Goal: Task Accomplishment & Management: Use online tool/utility

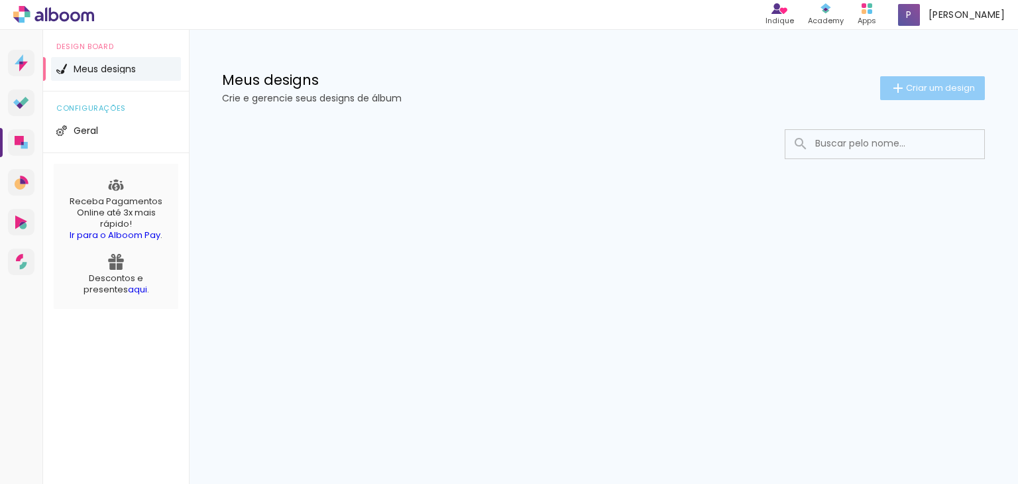
click at [946, 89] on span "Criar um design" at bounding box center [940, 87] width 69 height 9
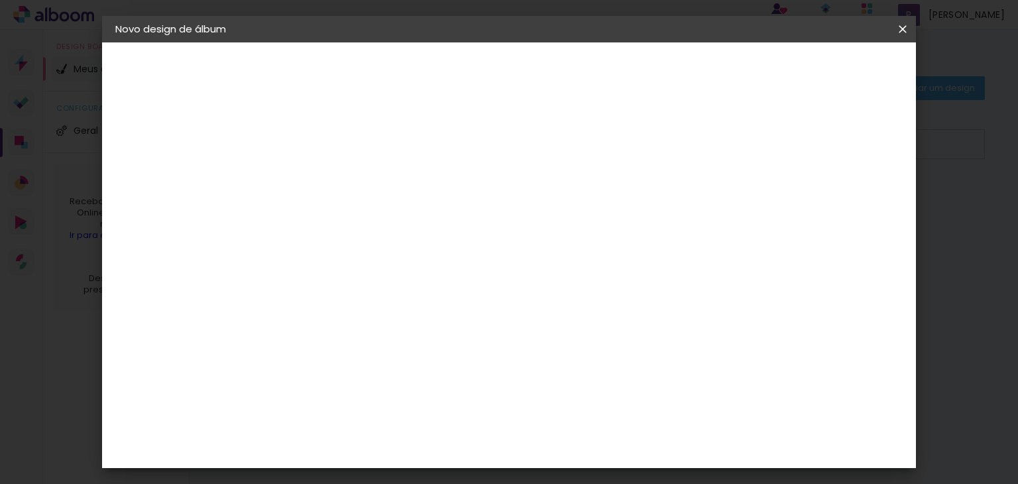
click at [332, 182] on input at bounding box center [332, 178] width 0 height 21
type input "Teste"
type paper-input "Teste"
click at [0, 0] on slot "Avançar" at bounding box center [0, 0] width 0 height 0
click at [0, 0] on slot "Tamanho Livre" at bounding box center [0, 0] width 0 height 0
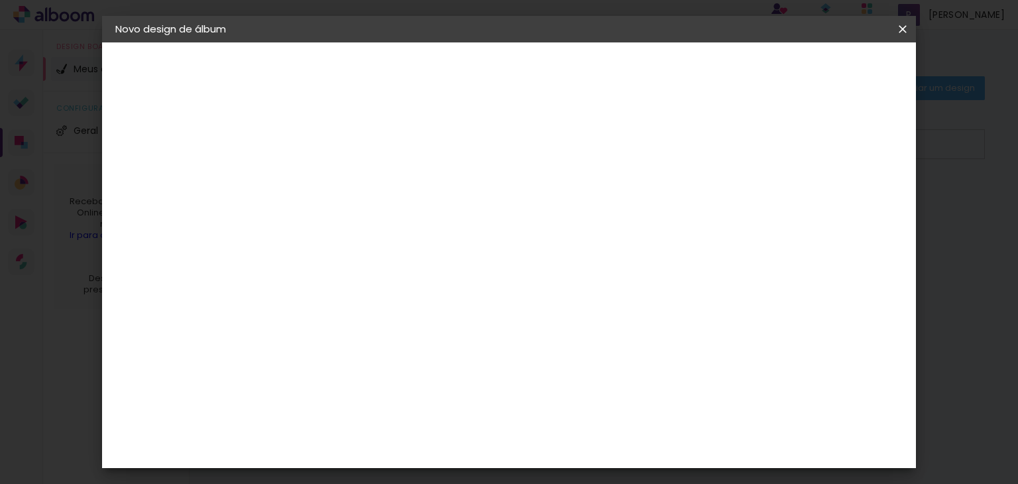
click at [580, 212] on paper-item "Tamanho Livre" at bounding box center [516, 201] width 127 height 29
click at [437, 221] on paper-input-container "País de atuação Brasil" at bounding box center [365, 212] width 143 height 30
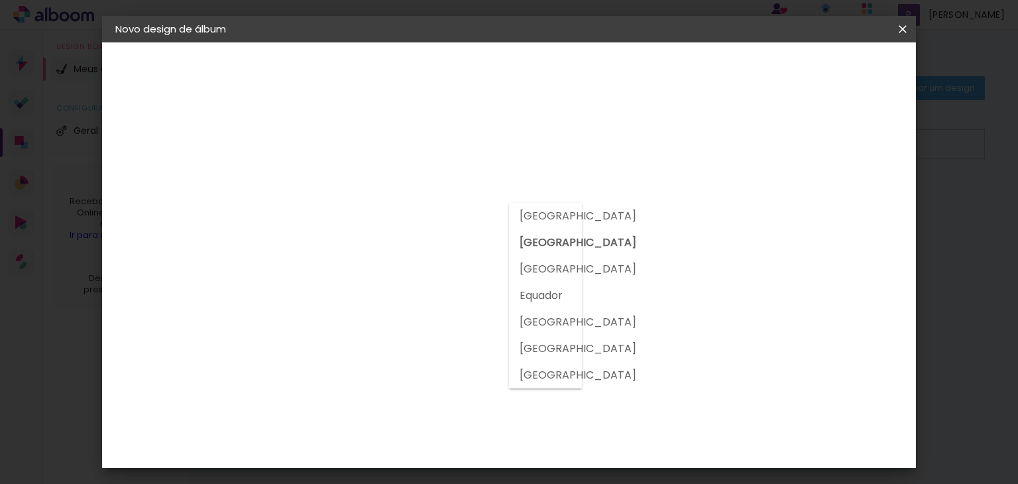
click at [395, 260] on div at bounding box center [366, 260] width 134 height 1
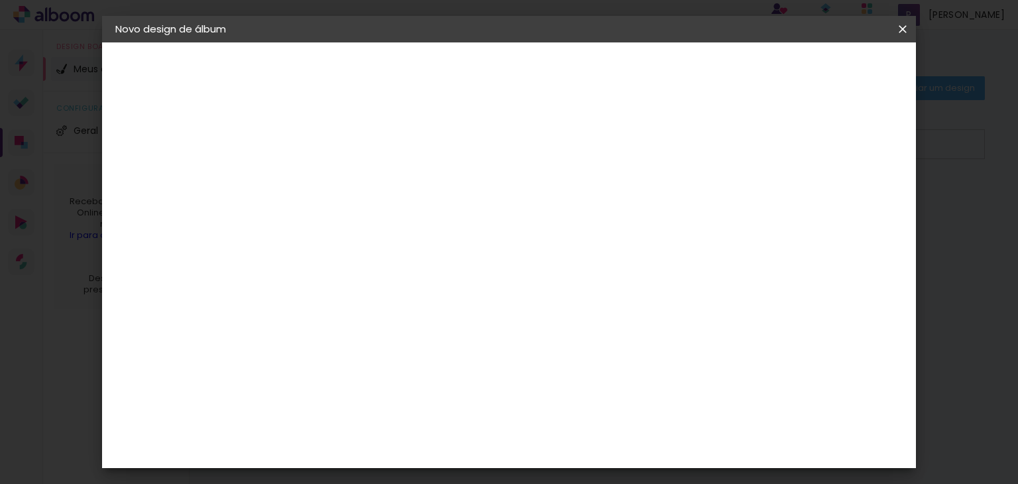
scroll to position [2054, 0]
click at [360, 443] on div "Master Album" at bounding box center [341, 453] width 37 height 21
click at [0, 0] on slot "Avançar" at bounding box center [0, 0] width 0 height 0
click at [471, 339] on span "25 × 30 cm" at bounding box center [445, 352] width 49 height 27
click at [471, 312] on span "20 × 30 cm" at bounding box center [445, 325] width 49 height 27
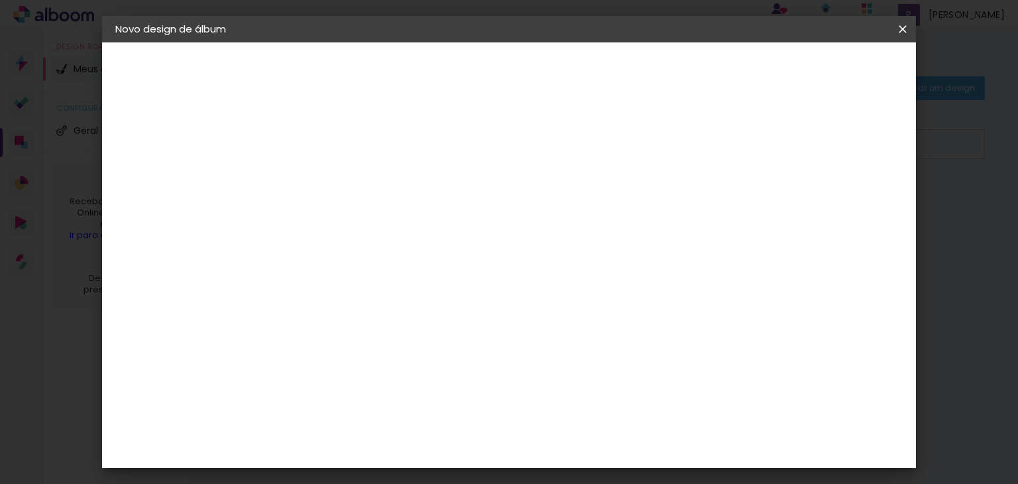
click at [548, 78] on paper-button "Avançar" at bounding box center [515, 70] width 65 height 23
click at [820, 70] on span "Iniciar design" at bounding box center [789, 70] width 60 height 9
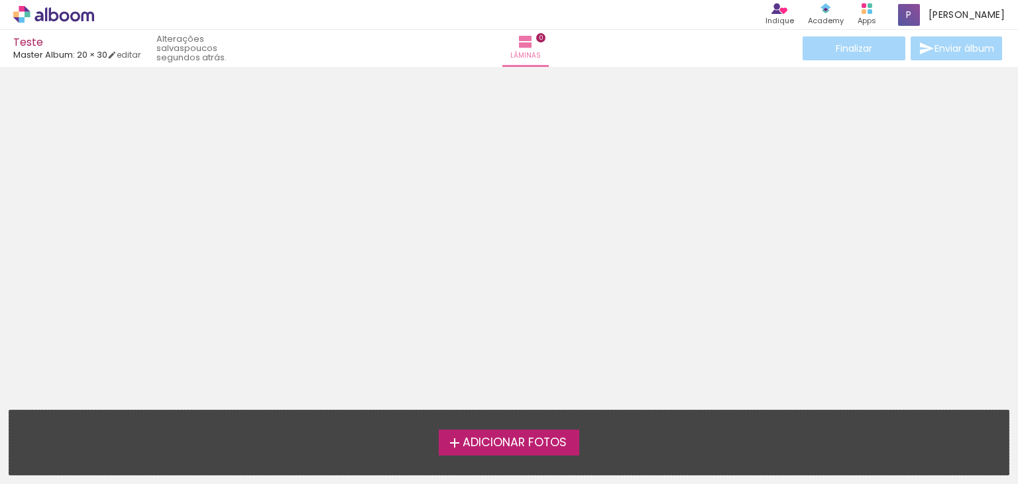
click at [539, 445] on span "Adicionar Fotos" at bounding box center [515, 443] width 104 height 12
click at [0, 0] on input "file" at bounding box center [0, 0] width 0 height 0
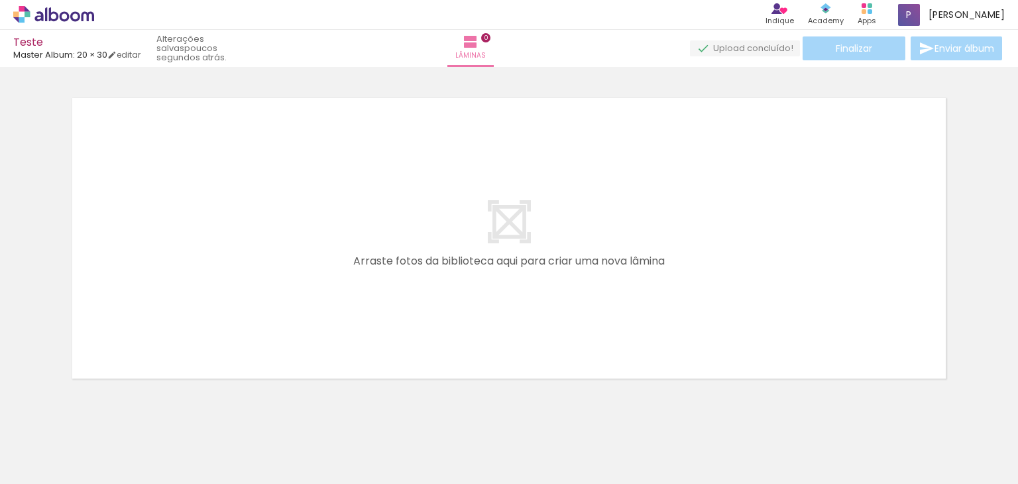
scroll to position [19, 0]
click at [133, 451] on div at bounding box center [133, 439] width 44 height 66
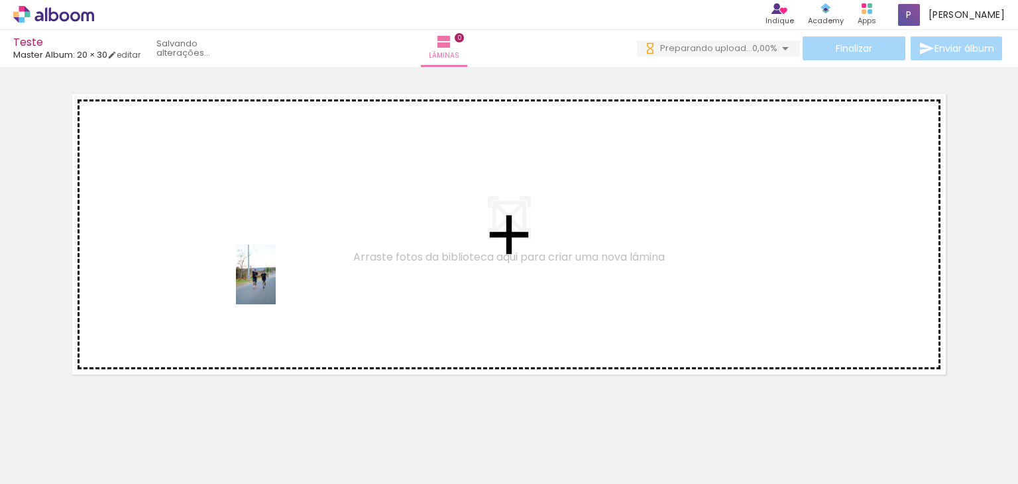
scroll to position [0, 0]
drag, startPoint x: 143, startPoint y: 454, endPoint x: 276, endPoint y: 284, distance: 215.3
click at [276, 284] on quentale-workspace at bounding box center [509, 242] width 1018 height 484
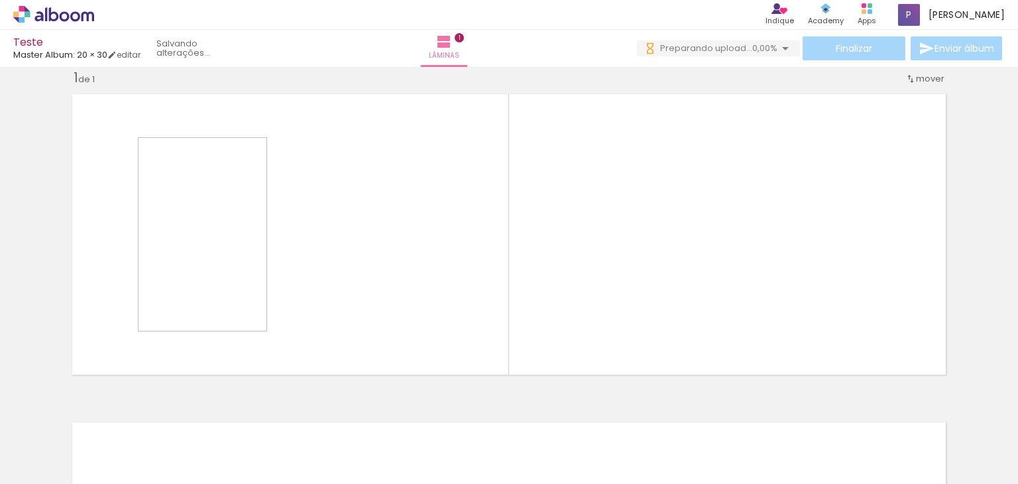
scroll to position [19, 0]
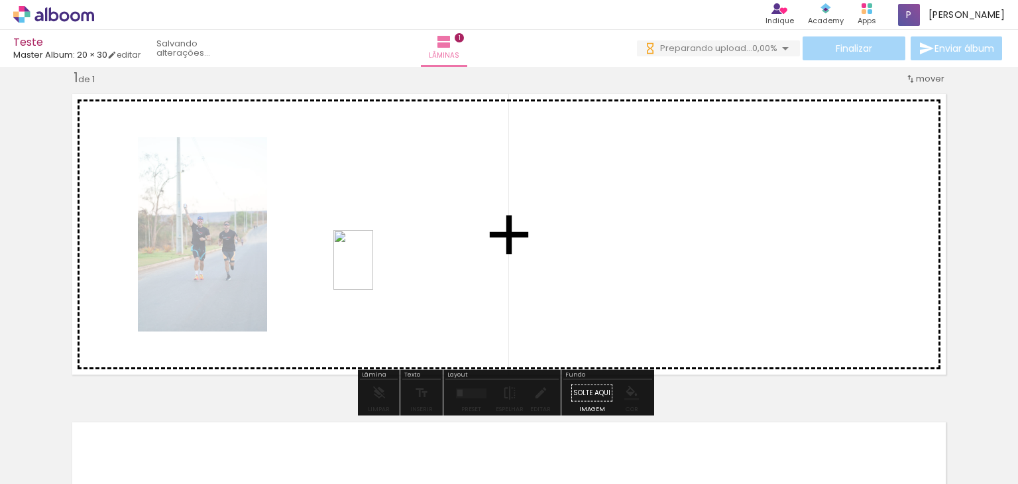
drag, startPoint x: 201, startPoint y: 453, endPoint x: 374, endPoint y: 270, distance: 251.8
click at [374, 270] on quentale-workspace at bounding box center [509, 242] width 1018 height 484
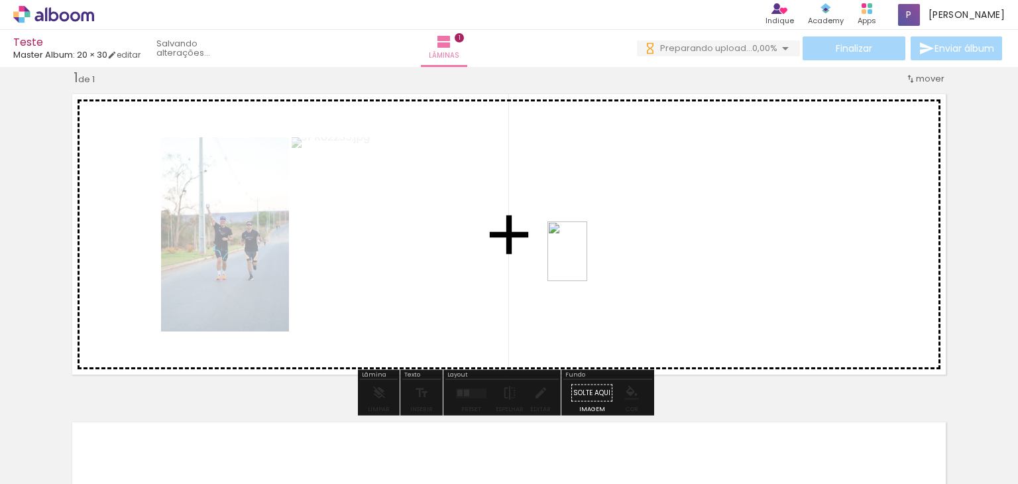
drag, startPoint x: 284, startPoint y: 457, endPoint x: 576, endPoint y: 271, distance: 346.0
click at [588, 260] on quentale-workspace at bounding box center [509, 242] width 1018 height 484
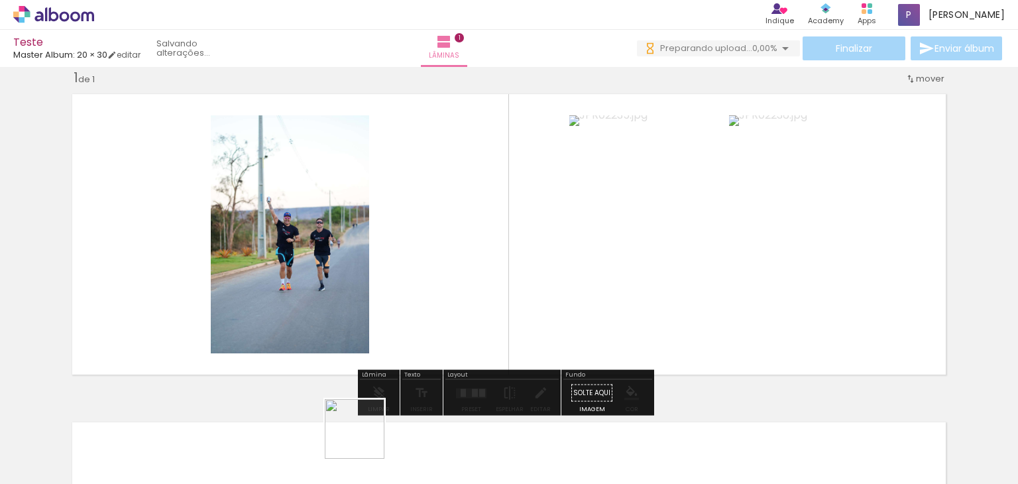
drag, startPoint x: 364, startPoint y: 439, endPoint x: 488, endPoint y: 282, distance: 199.1
click at [488, 282] on quentale-workspace at bounding box center [509, 242] width 1018 height 484
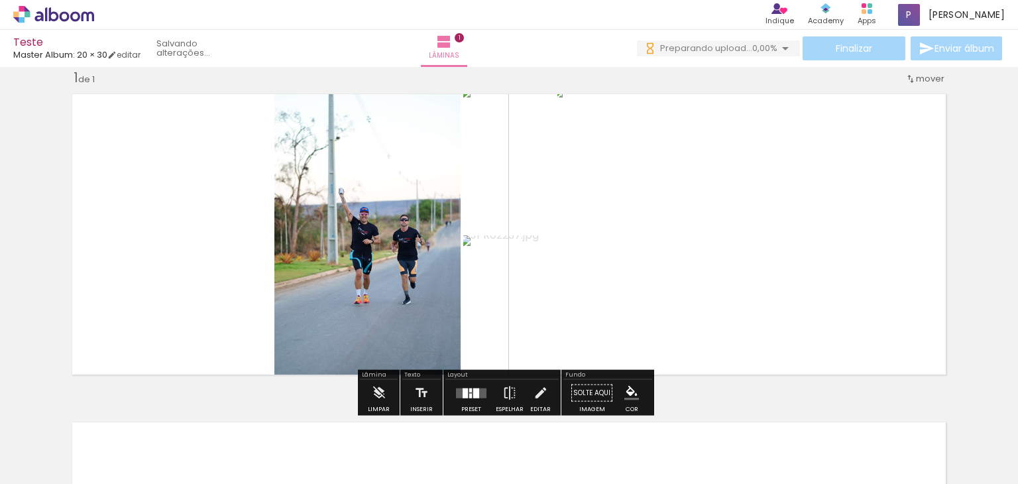
scroll to position [0, 0]
drag, startPoint x: 435, startPoint y: 453, endPoint x: 702, endPoint y: 273, distance: 322.8
click at [702, 273] on quentale-workspace at bounding box center [509, 242] width 1018 height 484
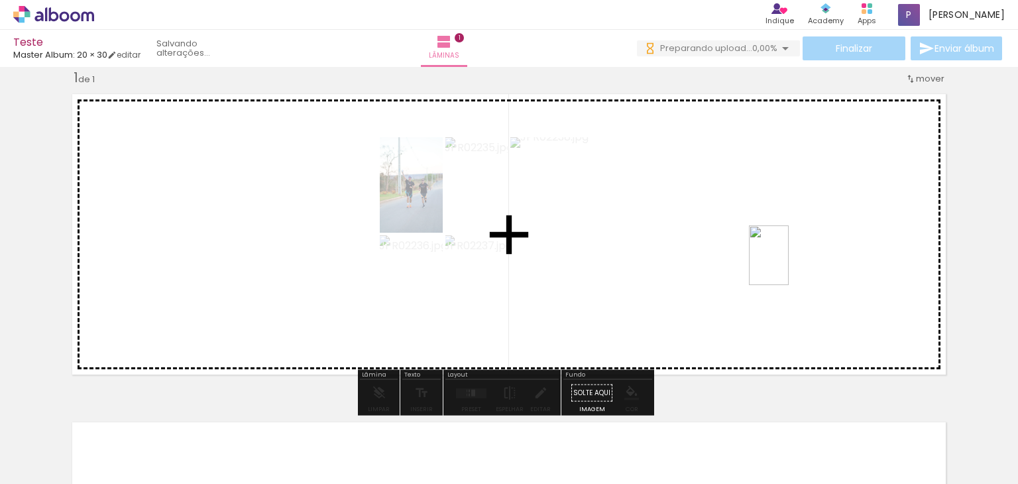
drag, startPoint x: 512, startPoint y: 444, endPoint x: 789, endPoint y: 265, distance: 329.8
click at [789, 265] on quentale-workspace at bounding box center [509, 242] width 1018 height 484
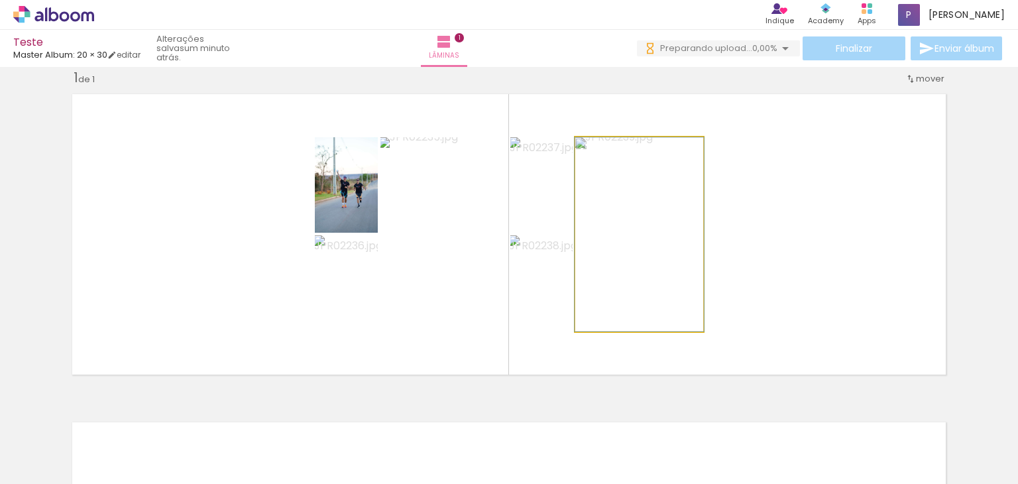
click at [669, 250] on quentale-photo at bounding box center [639, 234] width 128 height 194
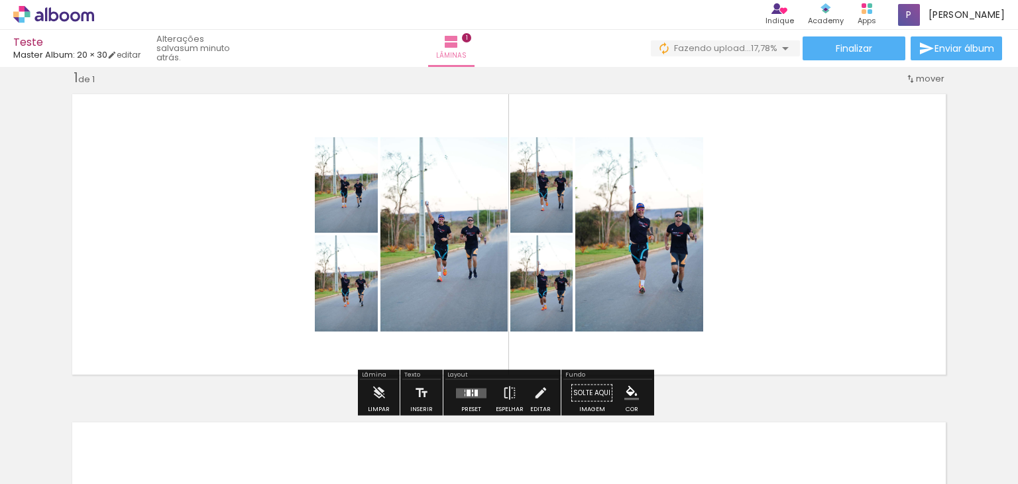
click at [427, 233] on quentale-photo at bounding box center [443, 234] width 127 height 194
drag, startPoint x: 284, startPoint y: 199, endPoint x: 374, endPoint y: 294, distance: 131.2
click at [374, 294] on quentale-layouter at bounding box center [509, 234] width 888 height 295
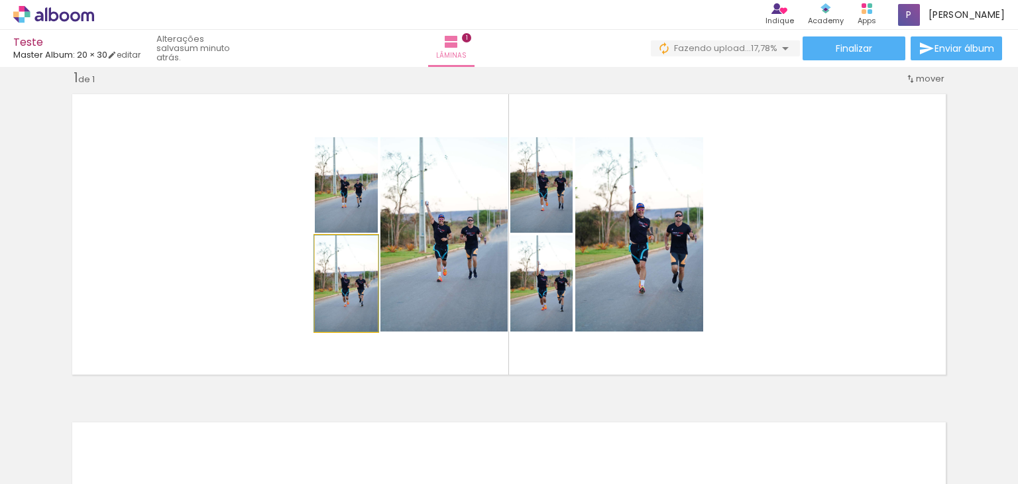
click at [329, 299] on quentale-photo at bounding box center [346, 283] width 63 height 96
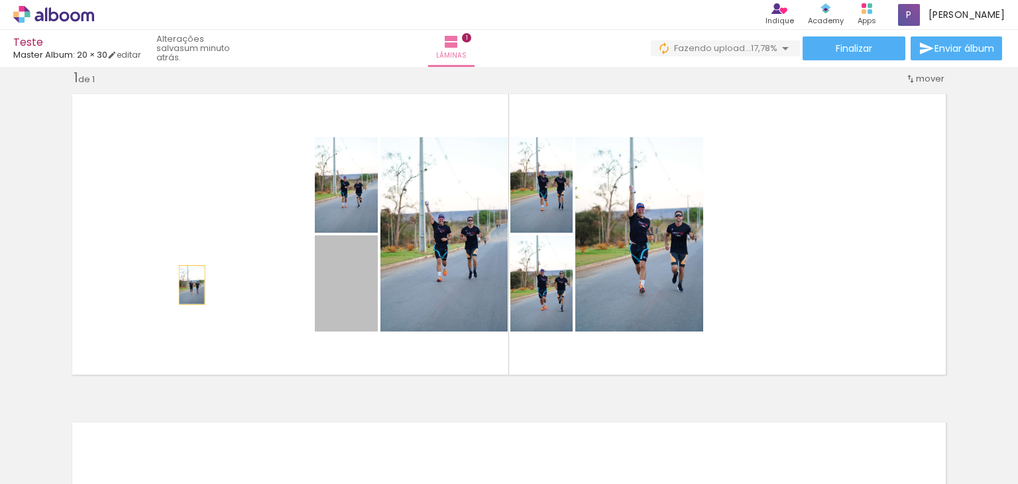
drag, startPoint x: 346, startPoint y: 305, endPoint x: 187, endPoint y: 284, distance: 160.4
click at [187, 284] on quentale-layouter at bounding box center [509, 234] width 888 height 295
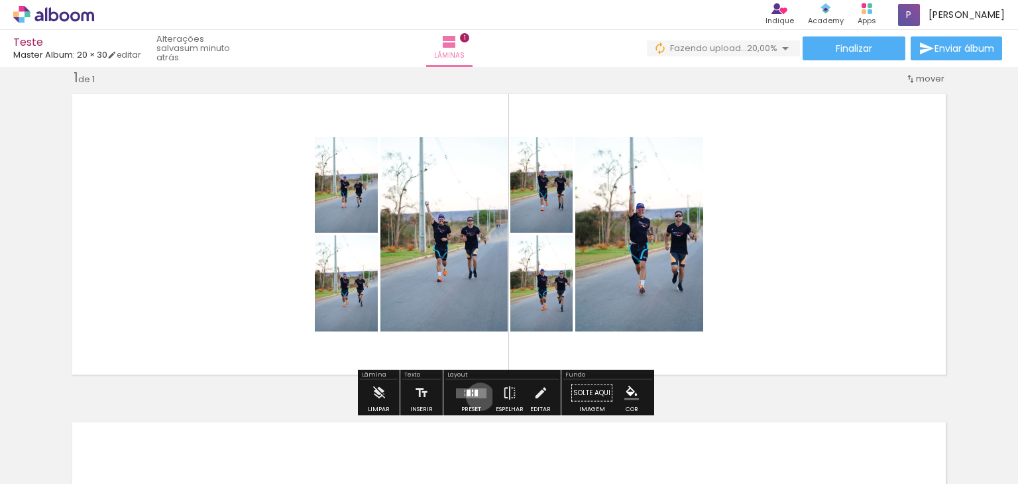
click at [477, 396] on quentale-layouter at bounding box center [471, 393] width 30 height 10
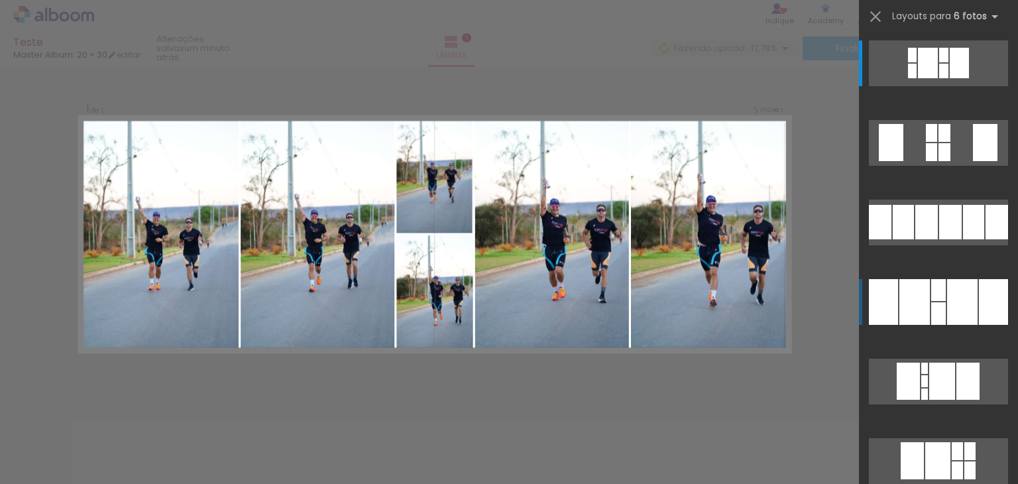
click at [947, 295] on div at bounding box center [962, 302] width 30 height 46
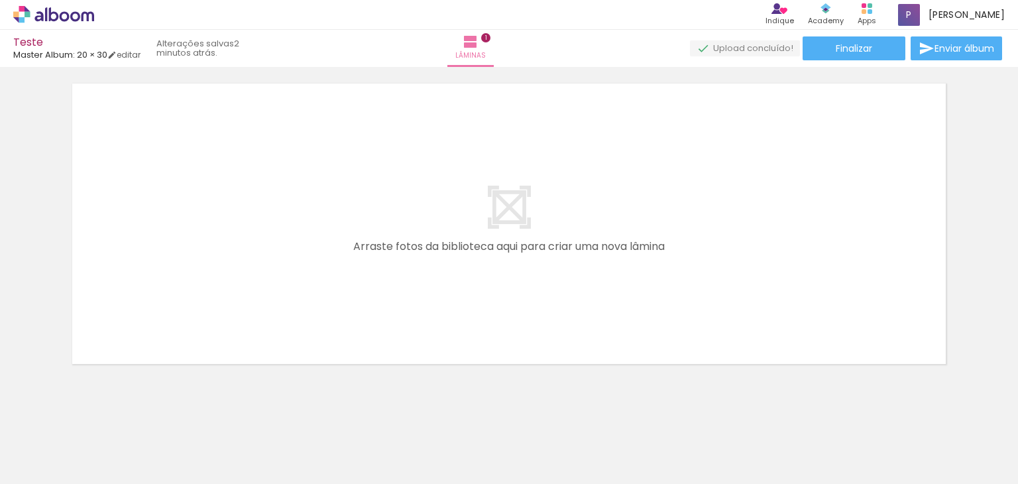
scroll to position [359, 0]
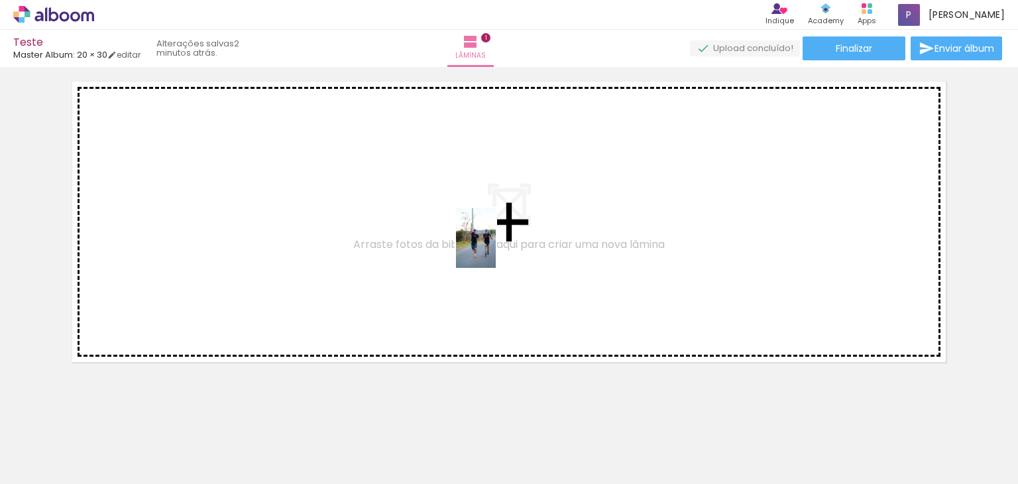
drag, startPoint x: 589, startPoint y: 454, endPoint x: 496, endPoint y: 248, distance: 226.3
click at [496, 248] on quentale-workspace at bounding box center [509, 242] width 1018 height 484
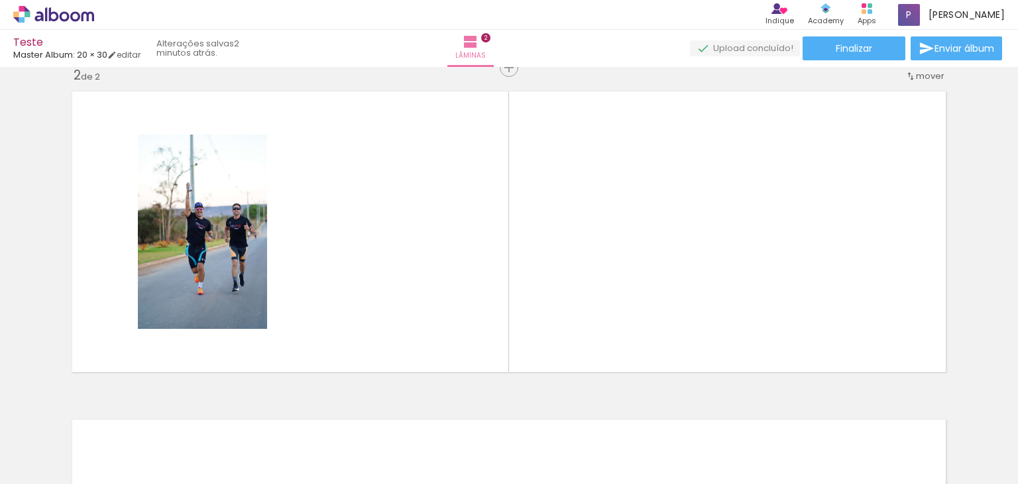
scroll to position [347, 0]
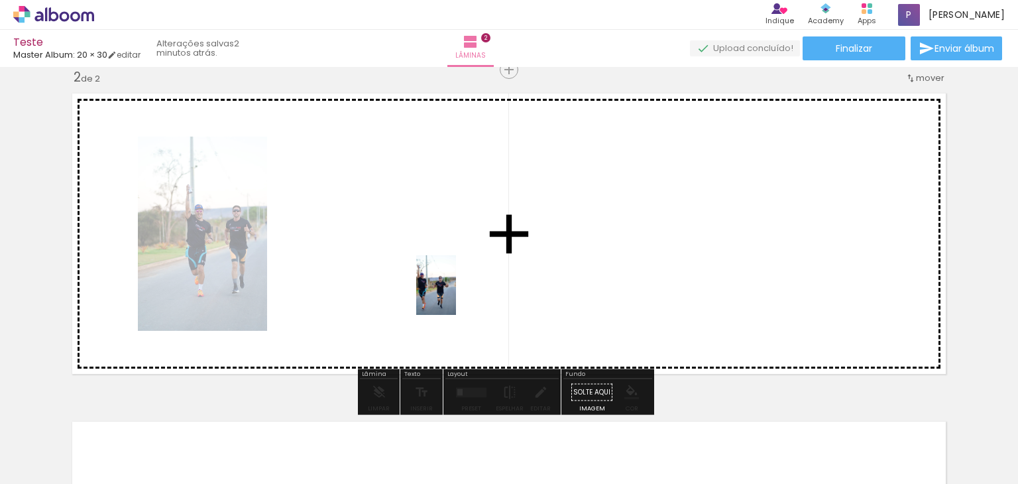
drag, startPoint x: 671, startPoint y: 457, endPoint x: 361, endPoint y: 239, distance: 378.2
click at [361, 239] on quentale-workspace at bounding box center [509, 242] width 1018 height 484
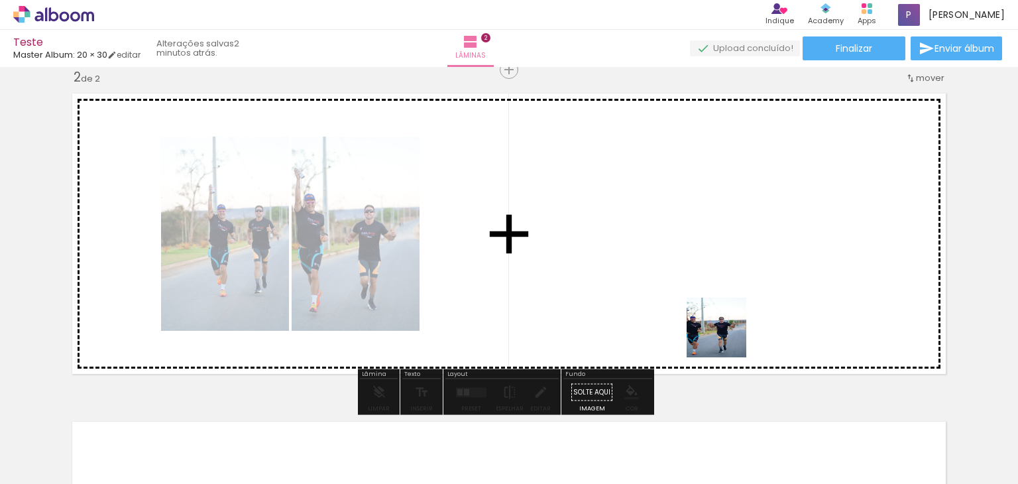
drag, startPoint x: 720, startPoint y: 445, endPoint x: 716, endPoint y: 254, distance: 191.6
click at [716, 254] on quentale-workspace at bounding box center [509, 242] width 1018 height 484
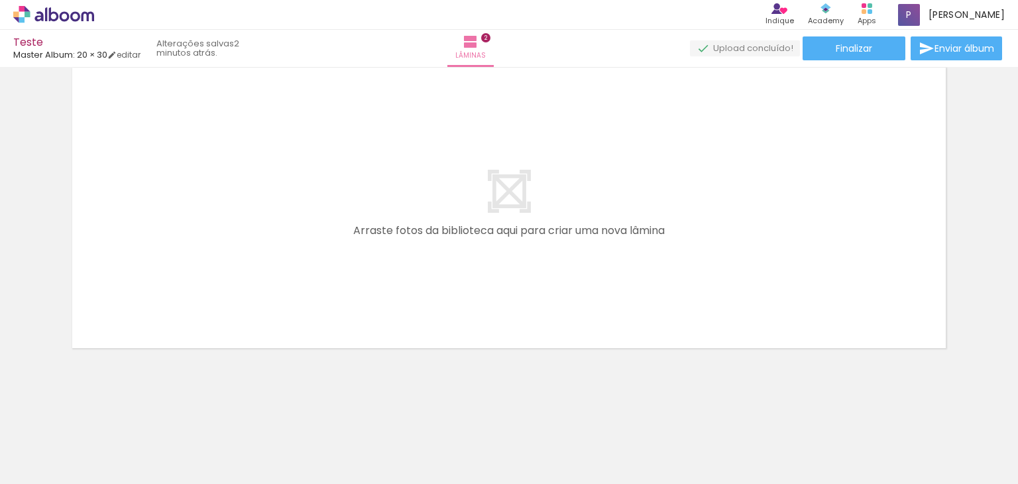
scroll to position [702, 0]
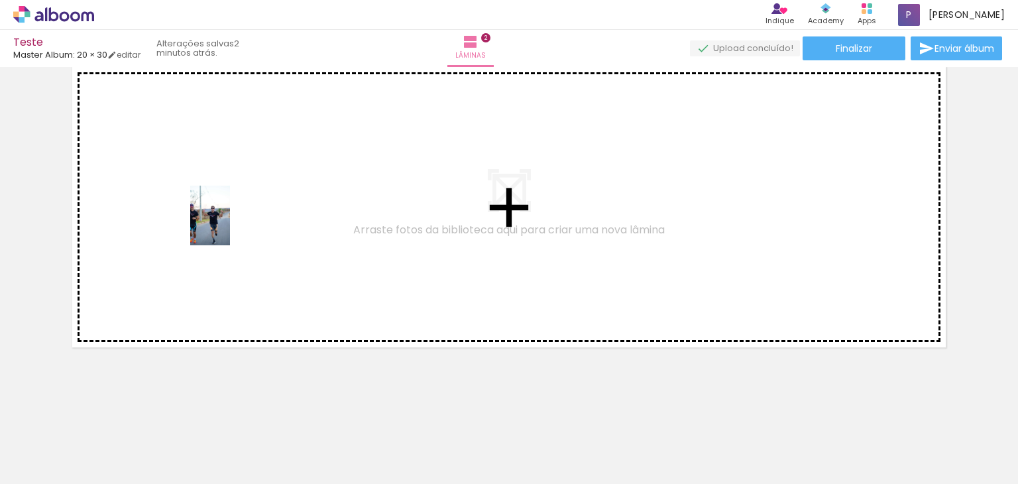
drag, startPoint x: 801, startPoint y: 453, endPoint x: 228, endPoint y: 225, distance: 616.3
click at [228, 225] on quentale-workspace at bounding box center [509, 242] width 1018 height 484
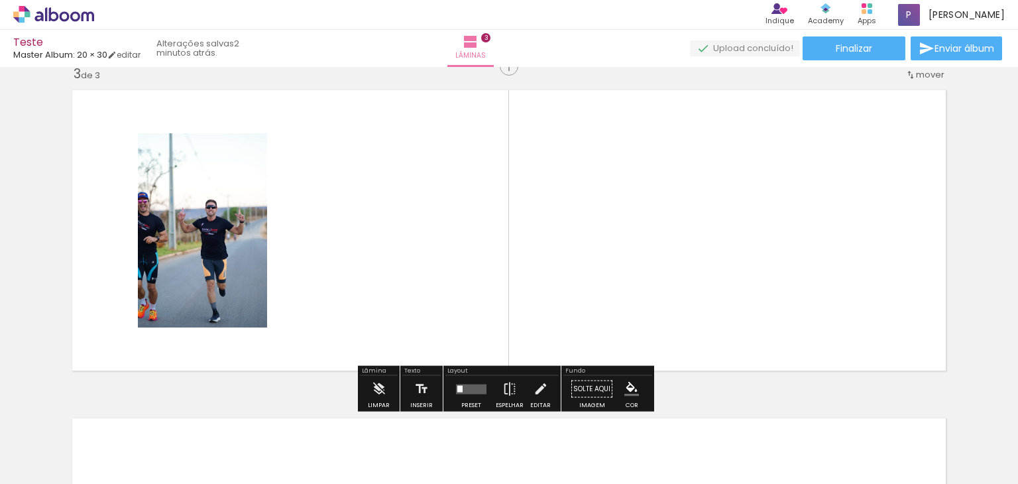
scroll to position [675, 0]
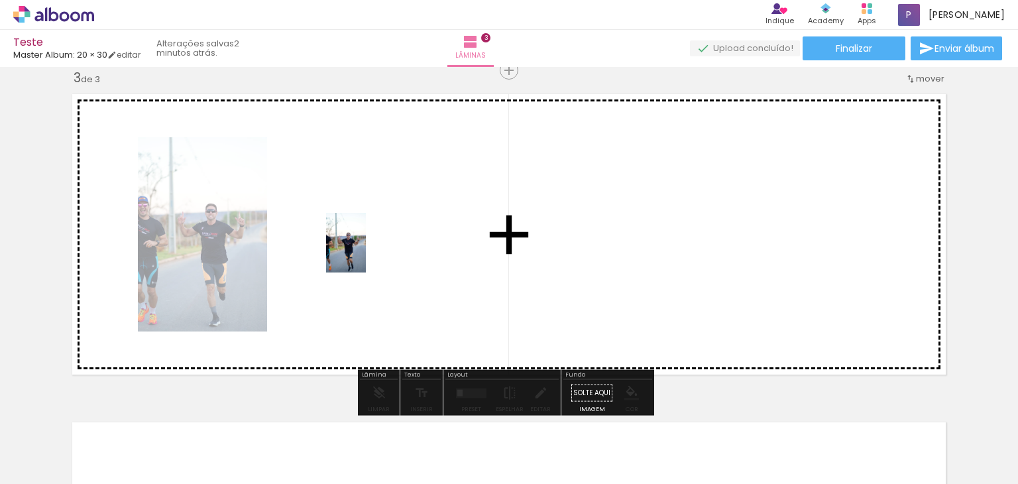
drag, startPoint x: 891, startPoint y: 434, endPoint x: 380, endPoint y: 247, distance: 544.0
click at [380, 247] on quentale-workspace at bounding box center [509, 242] width 1018 height 484
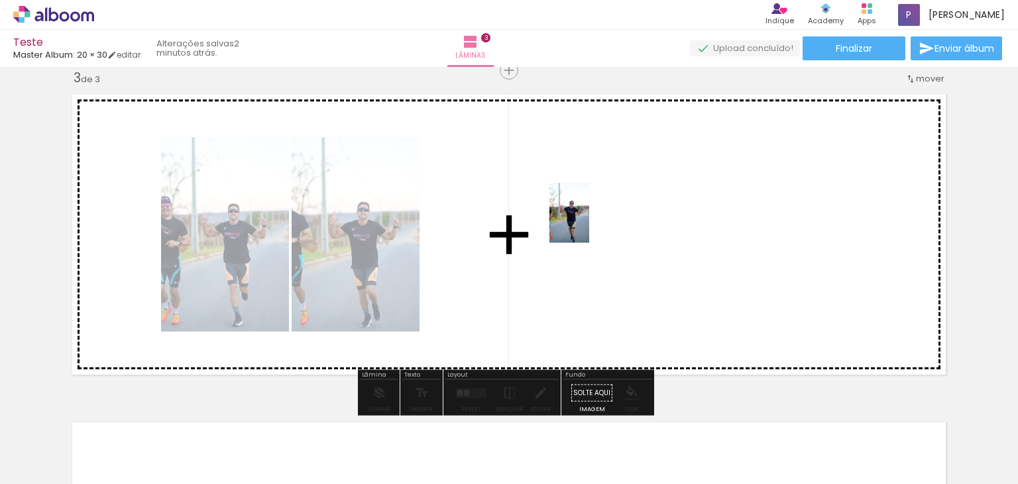
drag, startPoint x: 951, startPoint y: 447, endPoint x: 589, endPoint y: 223, distance: 425.9
click at [589, 223] on quentale-workspace at bounding box center [509, 242] width 1018 height 484
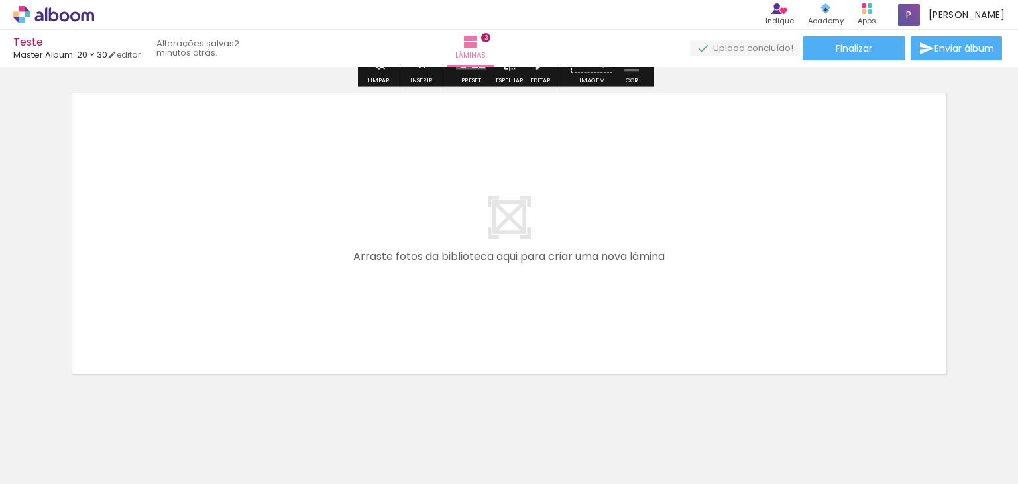
scroll to position [1006, 0]
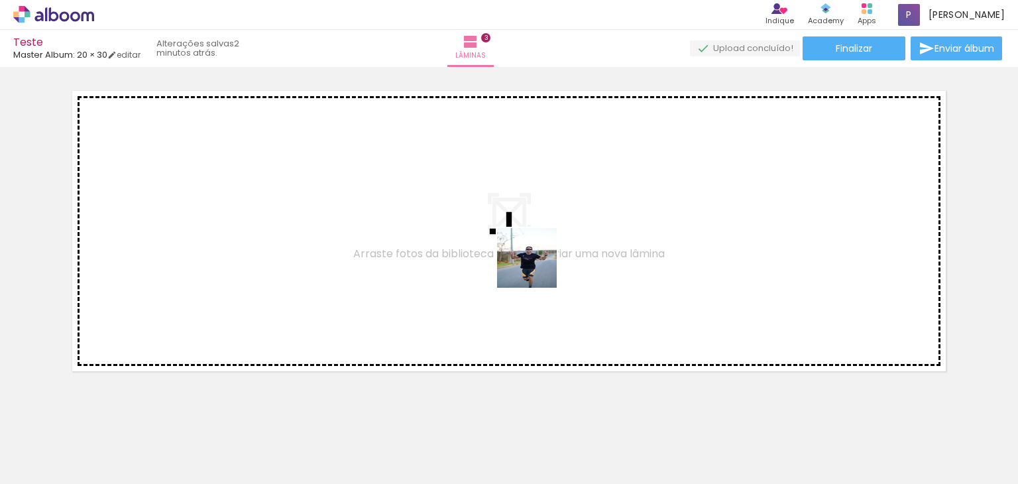
drag, startPoint x: 1015, startPoint y: 459, endPoint x: 533, endPoint y: 266, distance: 519.6
click at [533, 266] on quentale-workspace at bounding box center [509, 242] width 1018 height 484
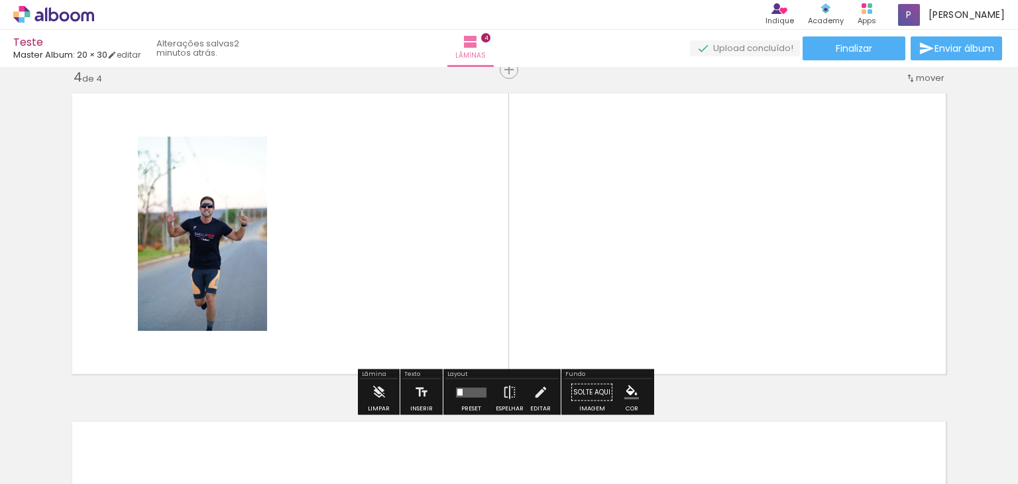
scroll to position [1003, 0]
click at [235, 241] on quentale-photo at bounding box center [202, 234] width 129 height 194
click at [467, 395] on quentale-layouter at bounding box center [471, 393] width 30 height 10
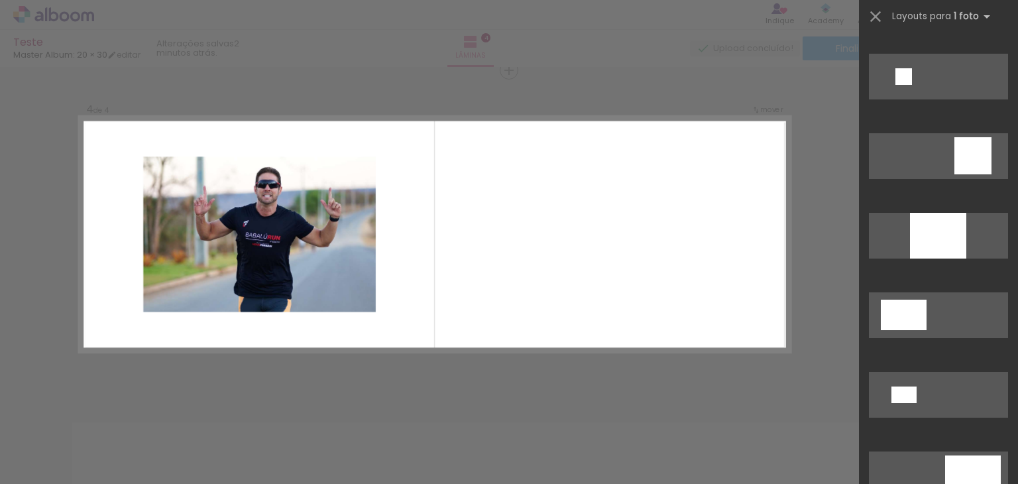
scroll to position [1922, 0]
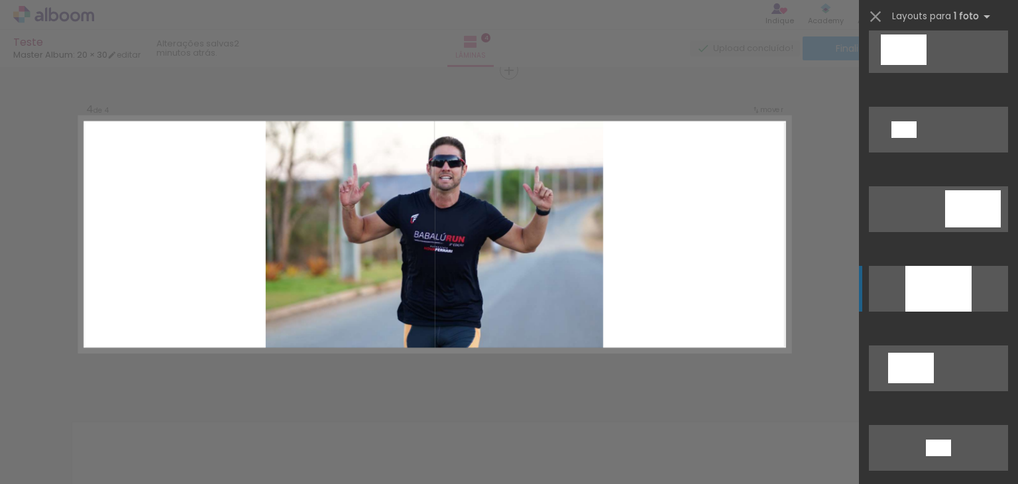
click at [959, 296] on div at bounding box center [938, 289] width 66 height 46
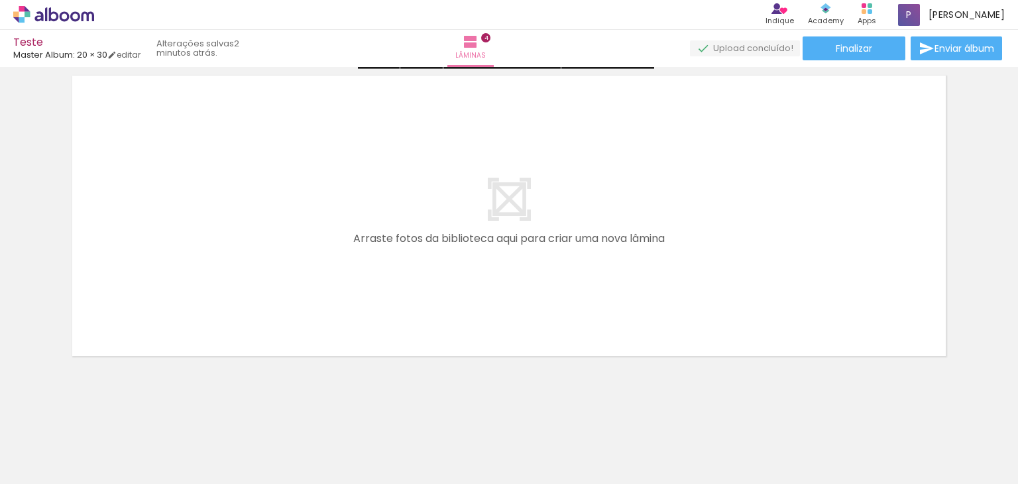
scroll to position [1358, 0]
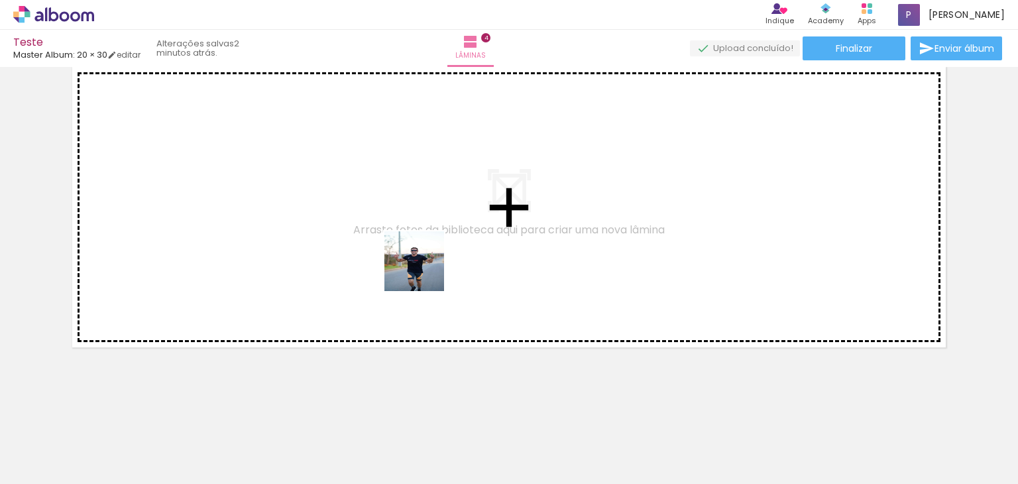
drag, startPoint x: 347, startPoint y: 451, endPoint x: 424, endPoint y: 271, distance: 196.0
click at [424, 271] on quentale-workspace at bounding box center [509, 242] width 1018 height 484
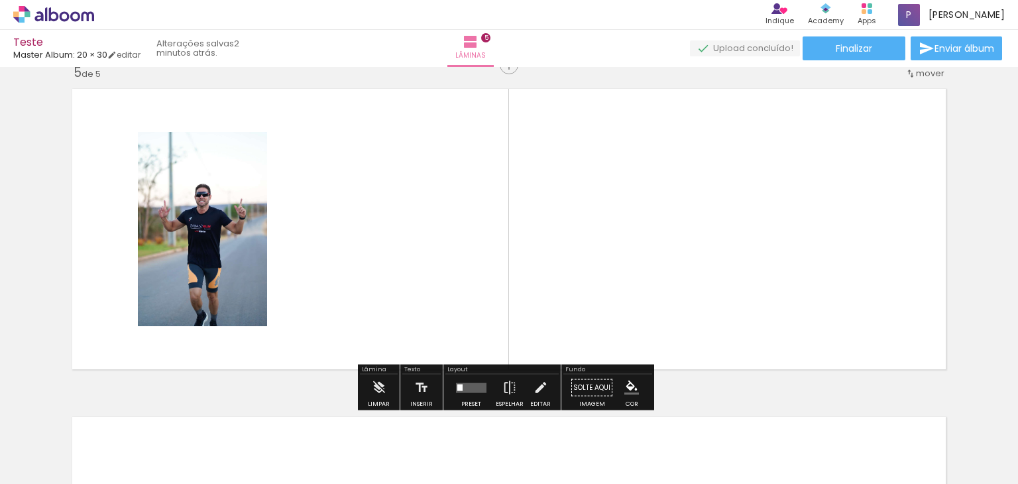
scroll to position [1331, 0]
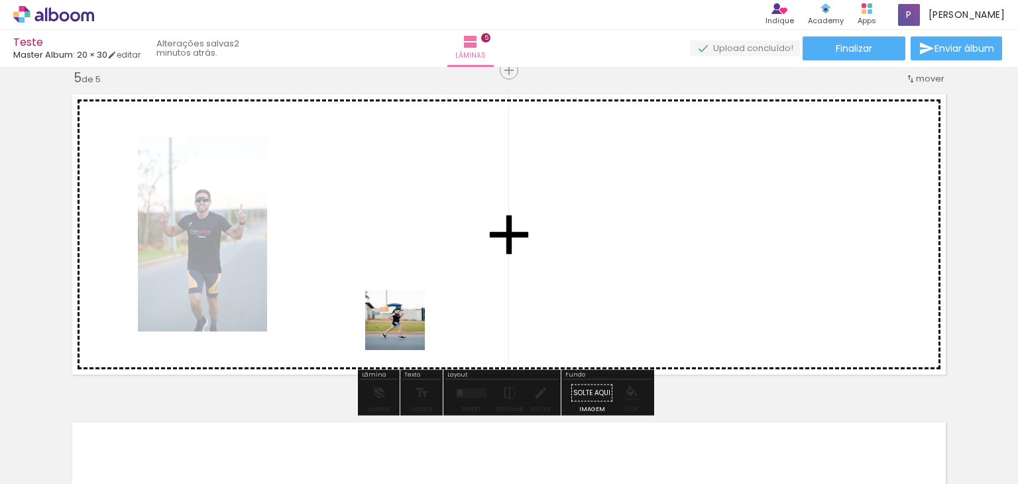
drag, startPoint x: 396, startPoint y: 451, endPoint x: 421, endPoint y: 359, distance: 95.5
click at [398, 300] on quentale-workspace at bounding box center [509, 242] width 1018 height 484
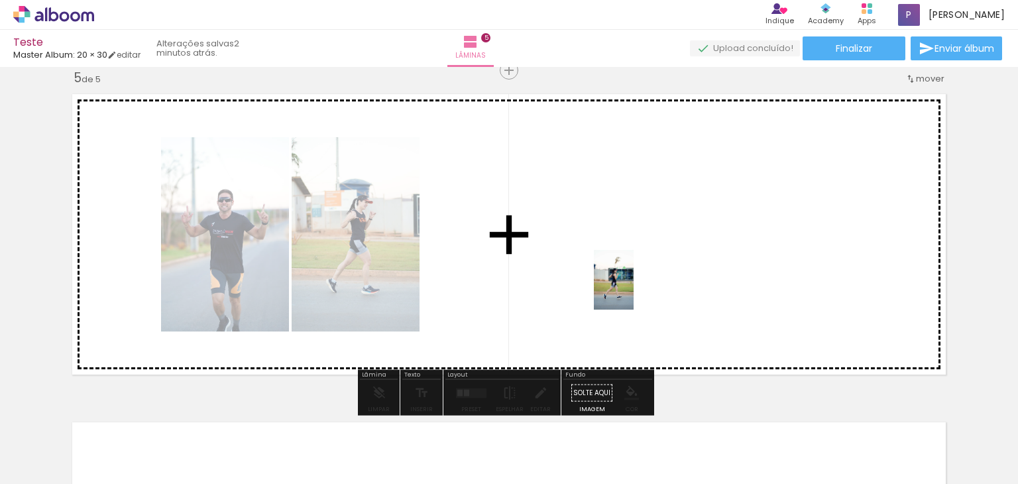
drag, startPoint x: 501, startPoint y: 443, endPoint x: 632, endPoint y: 292, distance: 199.7
click at [634, 289] on quentale-workspace at bounding box center [509, 242] width 1018 height 484
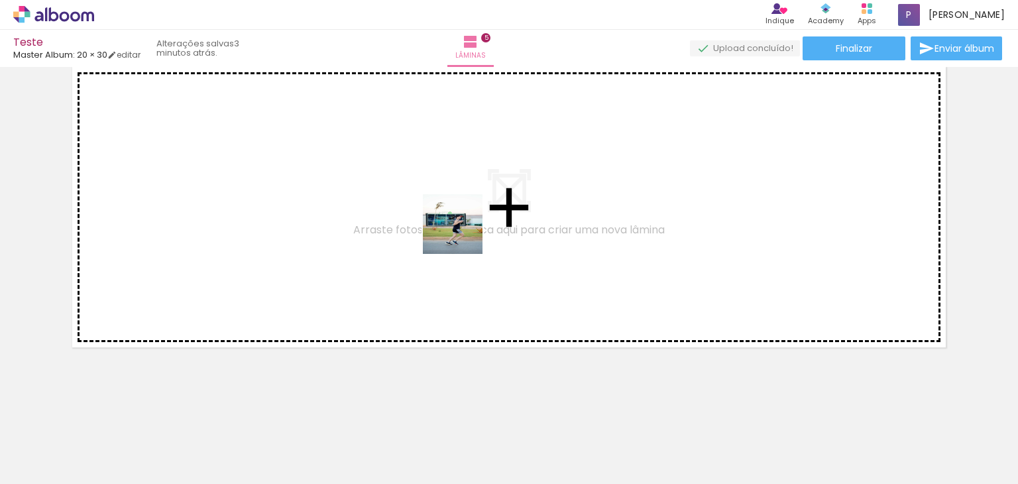
drag, startPoint x: 577, startPoint y: 435, endPoint x: 574, endPoint y: 354, distance: 81.6
click at [456, 221] on quentale-workspace at bounding box center [509, 242] width 1018 height 484
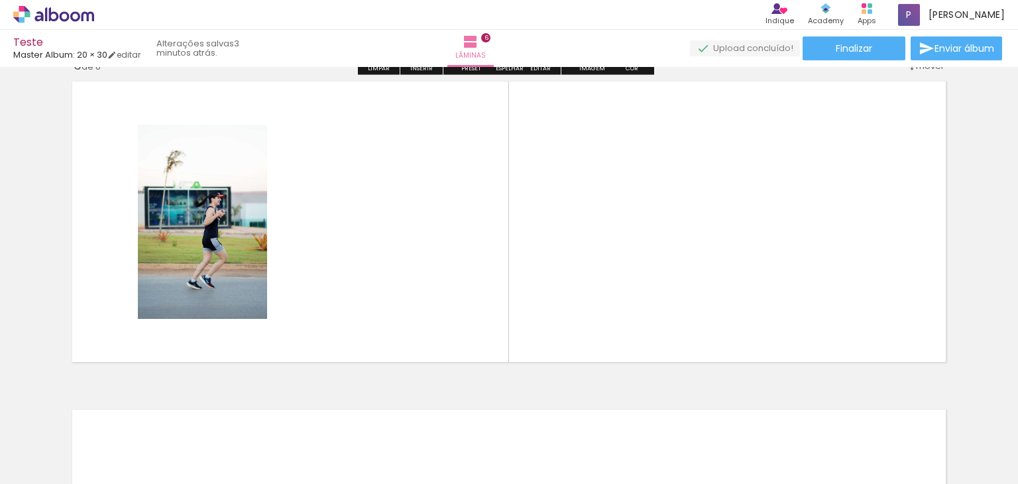
scroll to position [1659, 0]
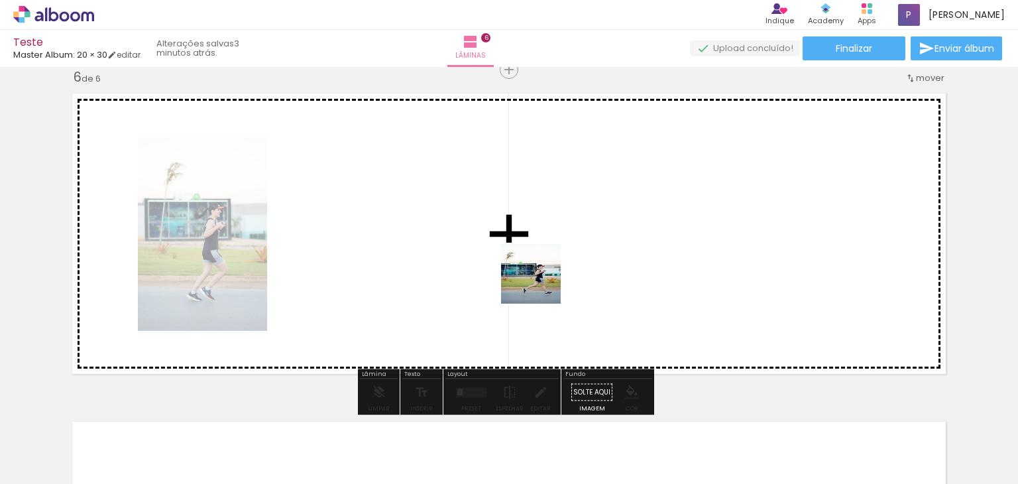
drag, startPoint x: 639, startPoint y: 427, endPoint x: 541, endPoint y: 284, distance: 174.1
click at [541, 284] on quentale-workspace at bounding box center [509, 242] width 1018 height 484
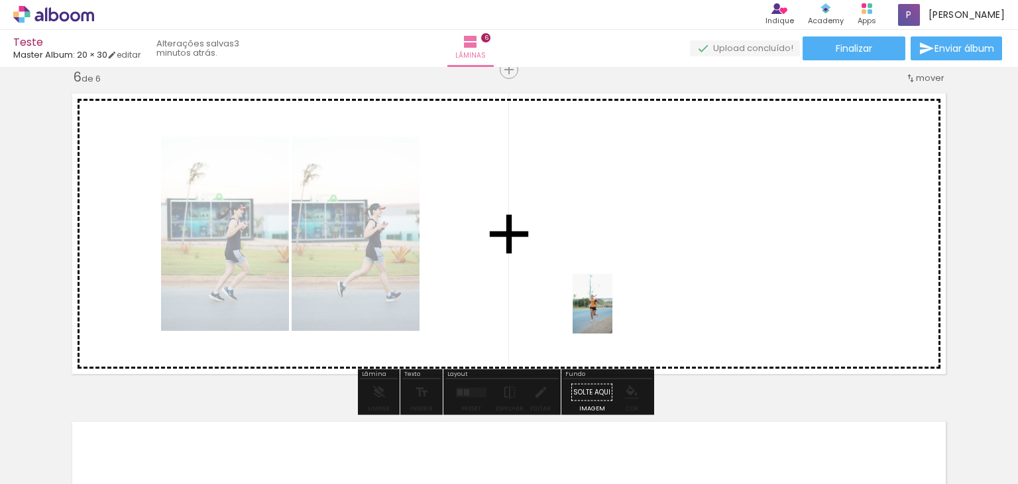
drag, startPoint x: 705, startPoint y: 453, endPoint x: 636, endPoint y: 348, distance: 125.7
click at [612, 312] on quentale-workspace at bounding box center [509, 242] width 1018 height 484
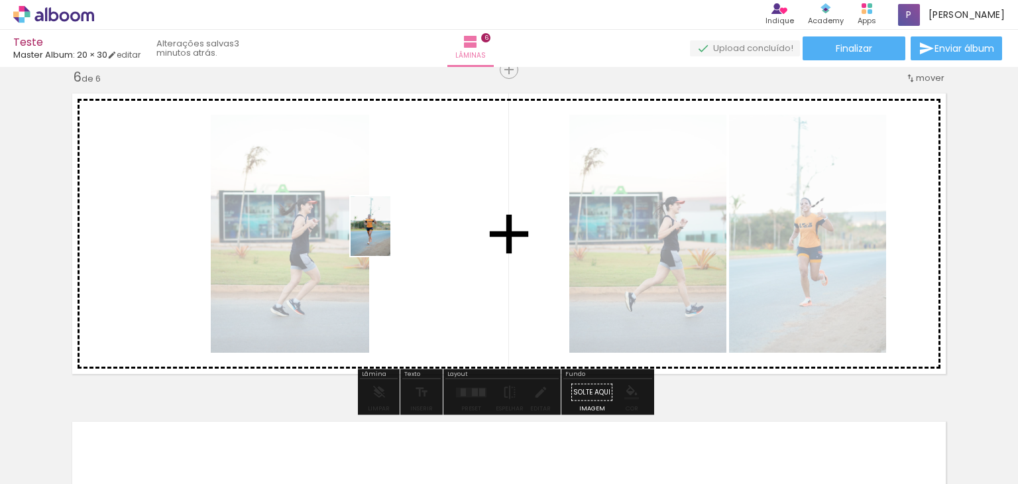
drag, startPoint x: 689, startPoint y: 377, endPoint x: 419, endPoint y: 244, distance: 301.4
click at [389, 235] on quentale-workspace at bounding box center [509, 242] width 1018 height 484
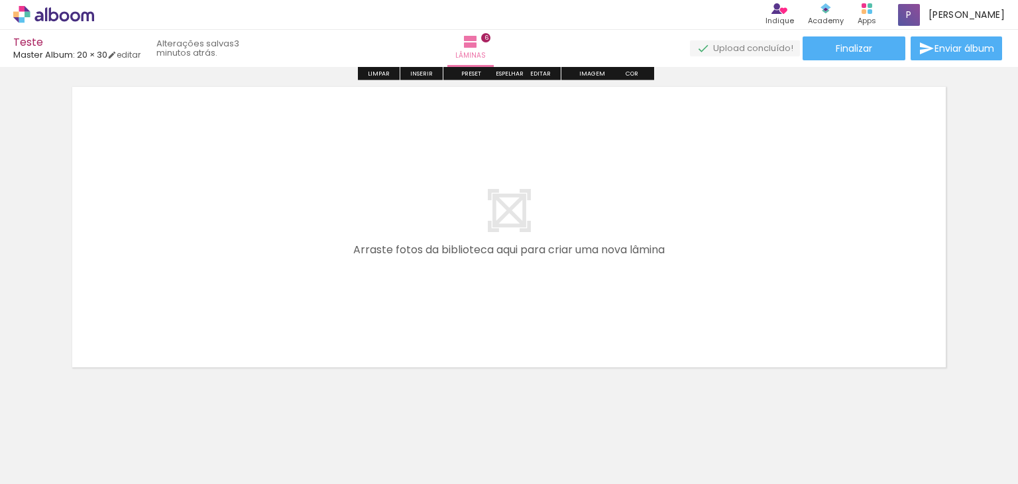
scroll to position [2014, 0]
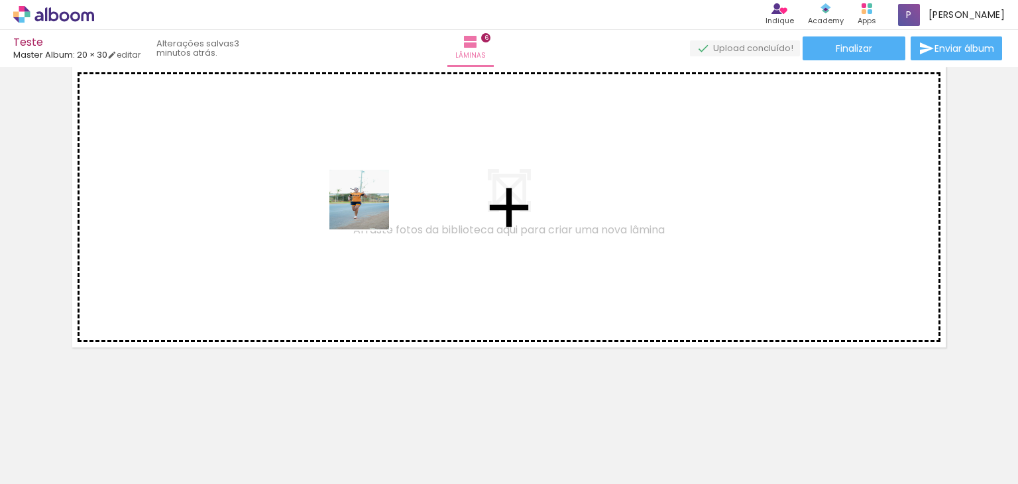
drag, startPoint x: 879, startPoint y: 453, endPoint x: 765, endPoint y: 376, distance: 137.5
click at [322, 199] on quentale-workspace at bounding box center [509, 242] width 1018 height 484
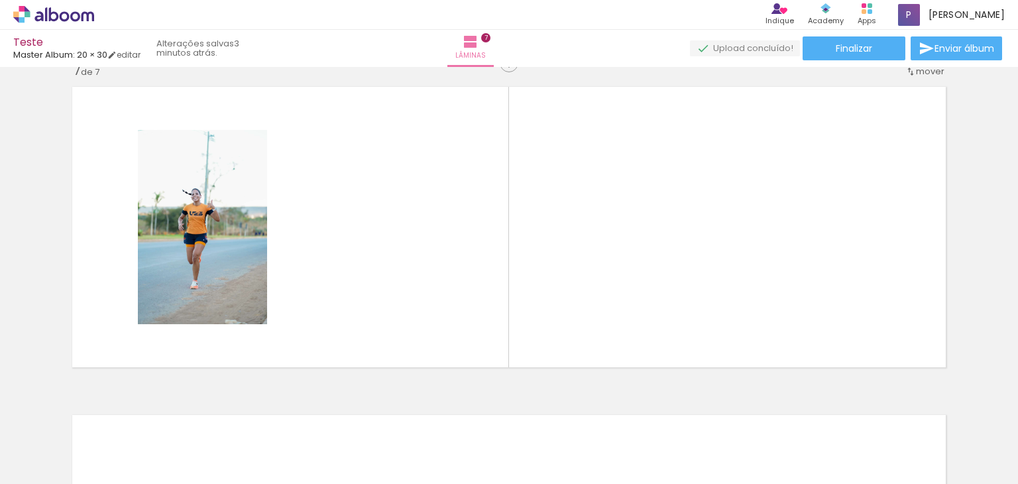
scroll to position [1987, 0]
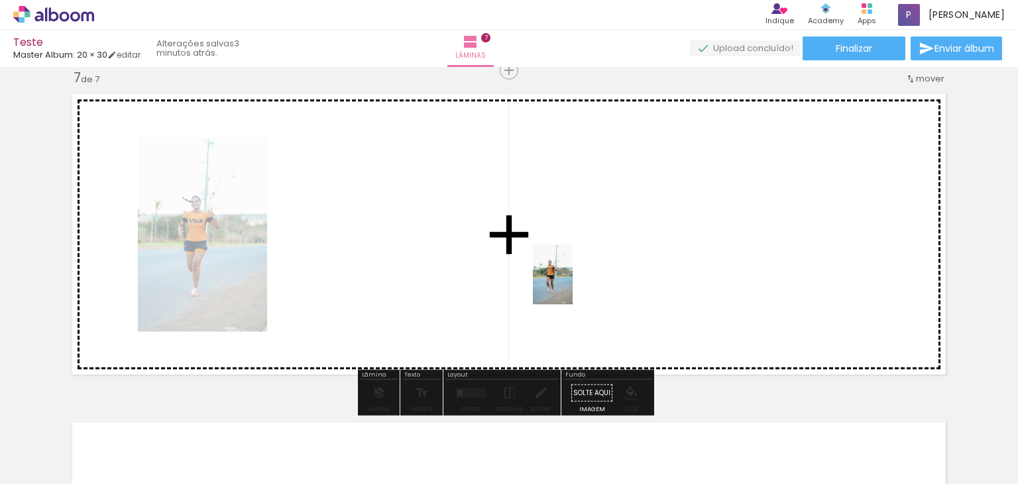
drag, startPoint x: 934, startPoint y: 454, endPoint x: 573, endPoint y: 284, distance: 399.6
click at [573, 284] on quentale-workspace at bounding box center [509, 242] width 1018 height 484
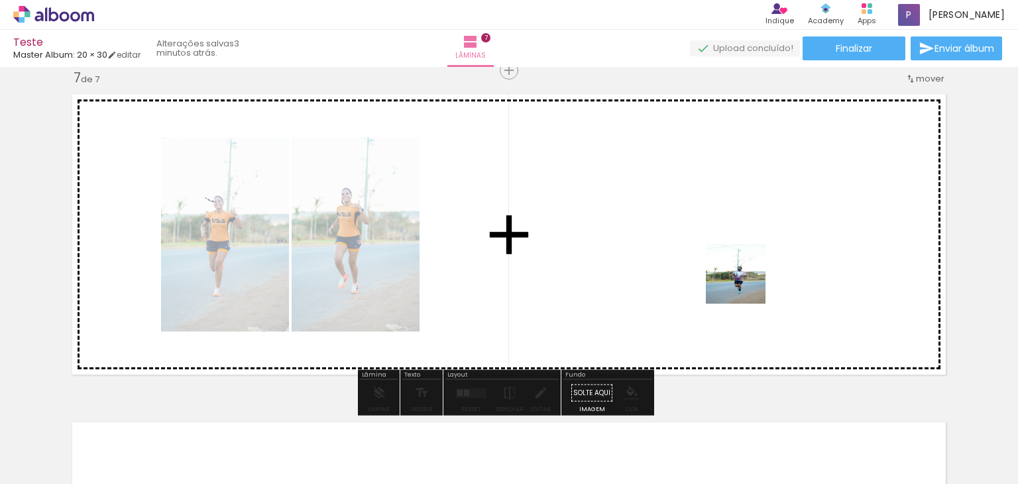
drag, startPoint x: 1011, startPoint y: 441, endPoint x: 727, endPoint y: 272, distance: 330.5
click at [727, 272] on quentale-workspace at bounding box center [509, 242] width 1018 height 484
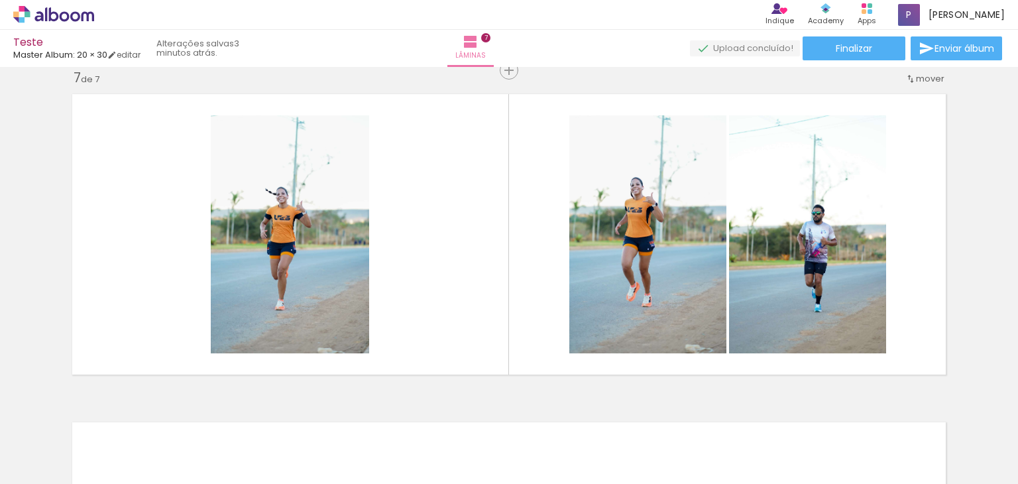
scroll to position [0, 1419]
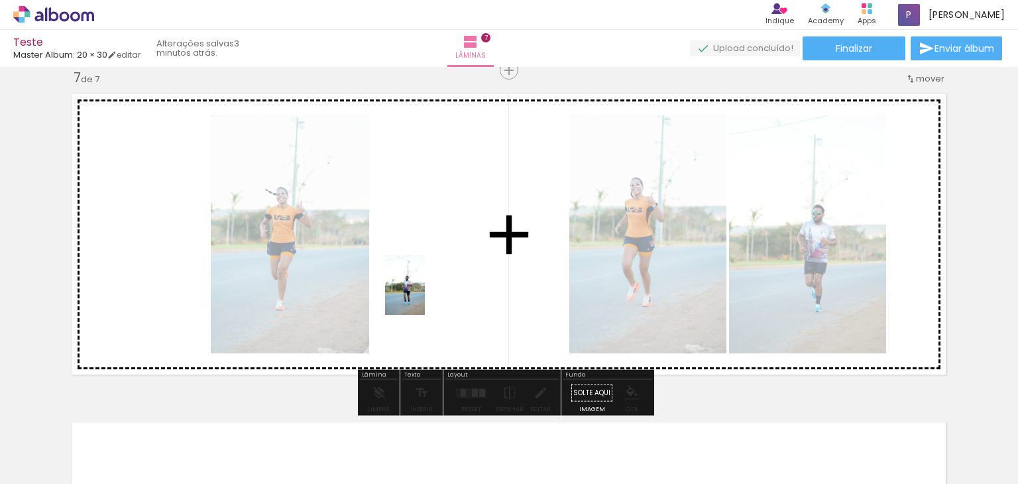
drag, startPoint x: 429, startPoint y: 435, endPoint x: 425, endPoint y: 295, distance: 140.5
click at [425, 295] on quentale-workspace at bounding box center [509, 242] width 1018 height 484
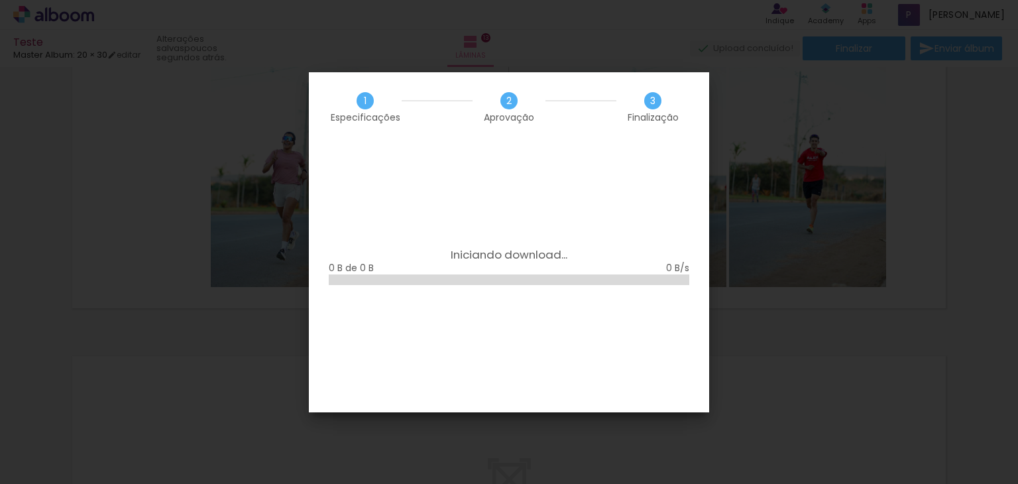
scroll to position [0, 2434]
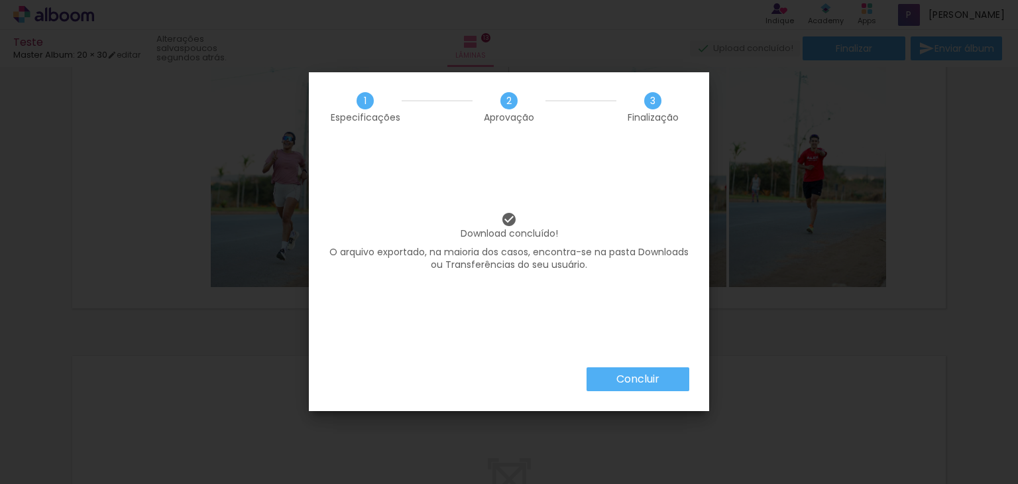
click at [0, 0] on slot "Concluir" at bounding box center [0, 0] width 0 height 0
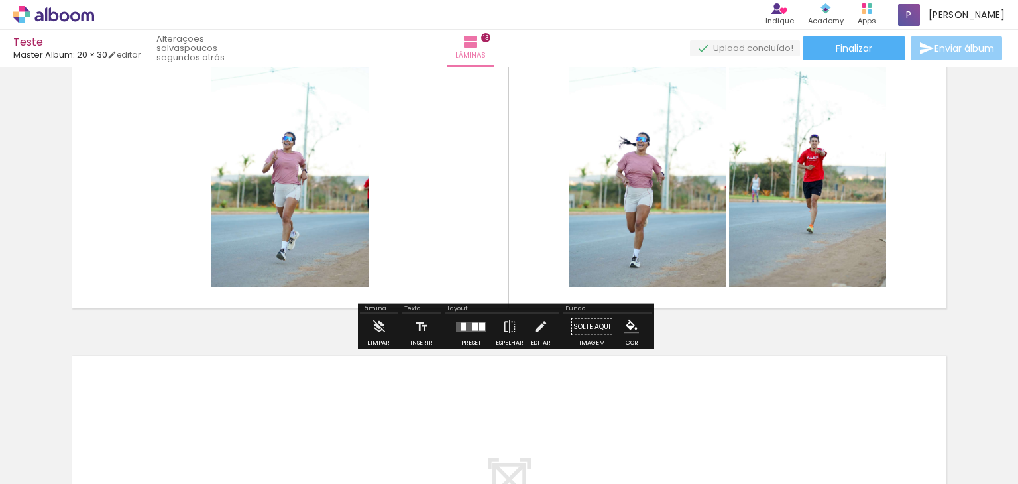
click at [926, 47] on iron-icon at bounding box center [926, 48] width 16 height 16
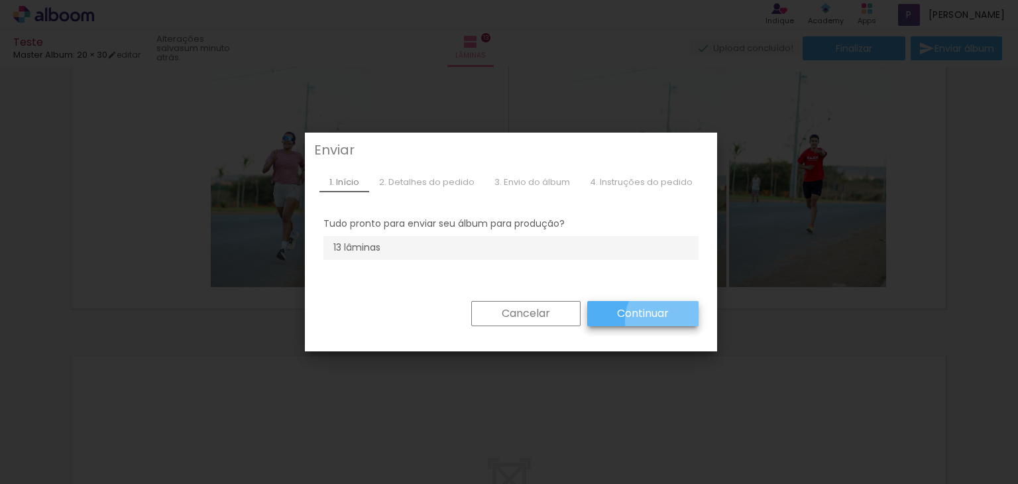
click at [664, 321] on paper-button "Continuar" at bounding box center [642, 313] width 111 height 25
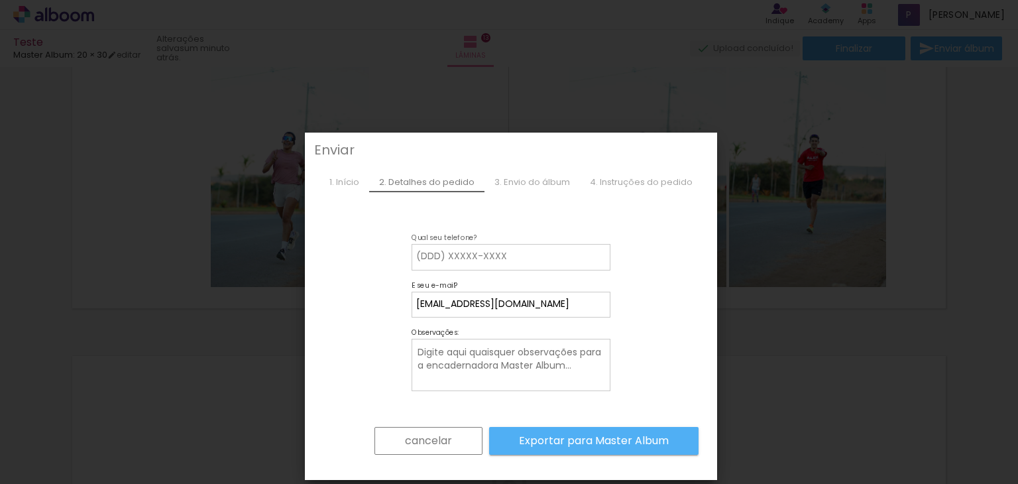
click at [559, 261] on input at bounding box center [511, 256] width 190 height 13
type input "77999512884"
type paper-input "77999512884"
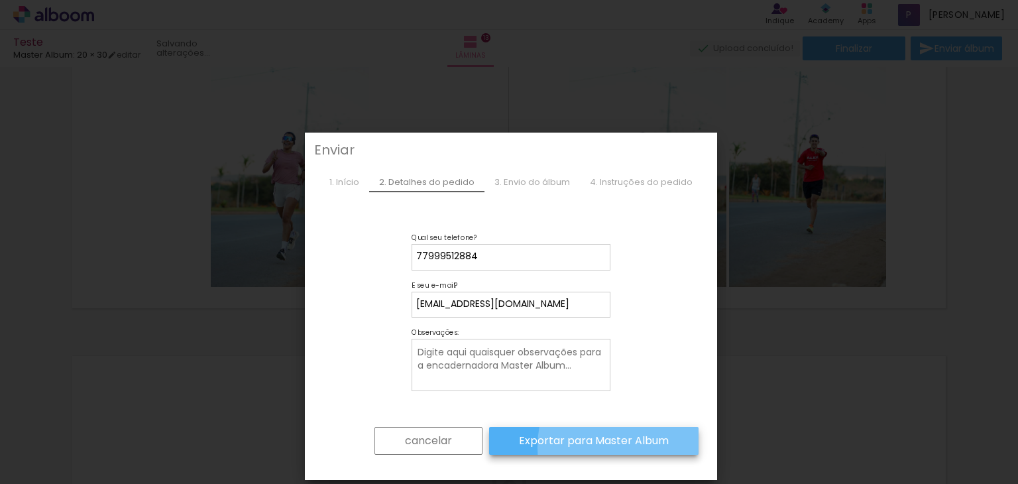
click at [655, 447] on paper-button "Exportar para Master Album" at bounding box center [593, 441] width 209 height 28
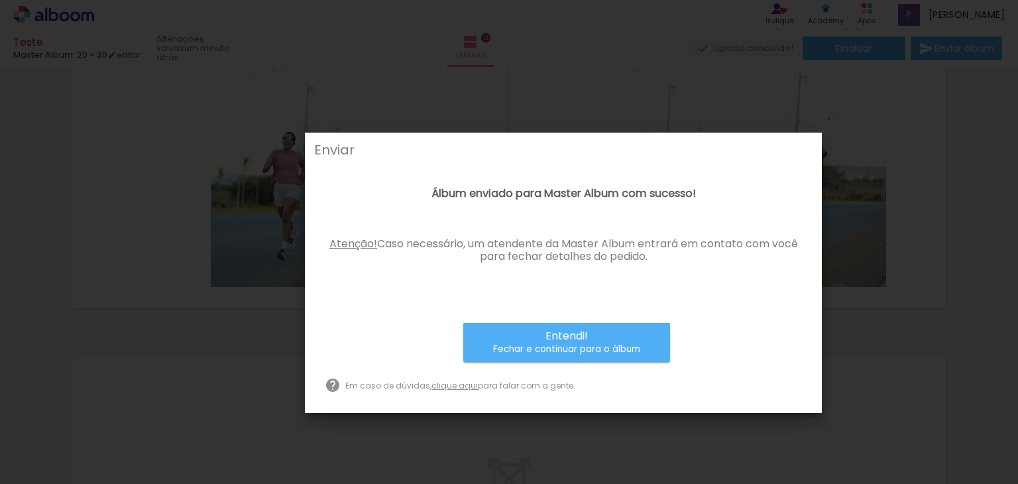
click at [622, 351] on small "Fechar e continuar para o álbum" at bounding box center [566, 349] width 147 height 13
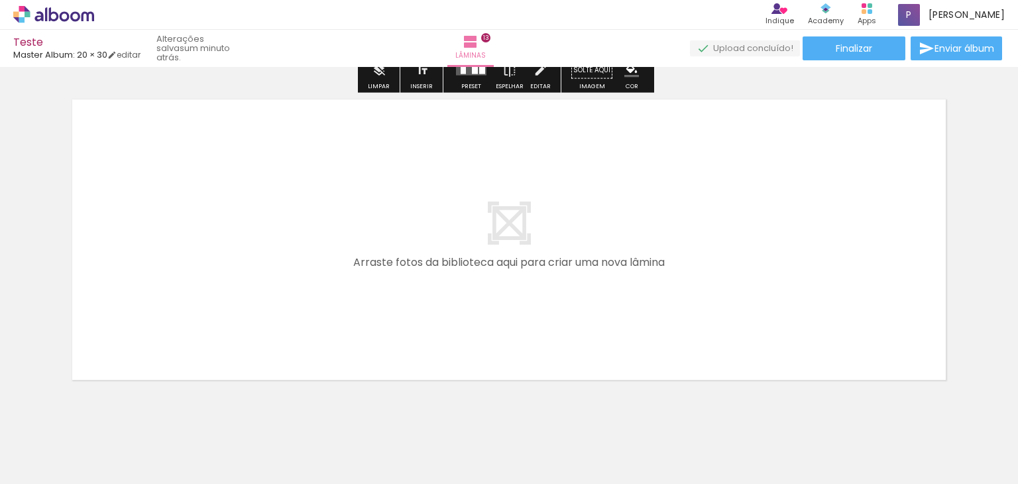
scroll to position [4310, 0]
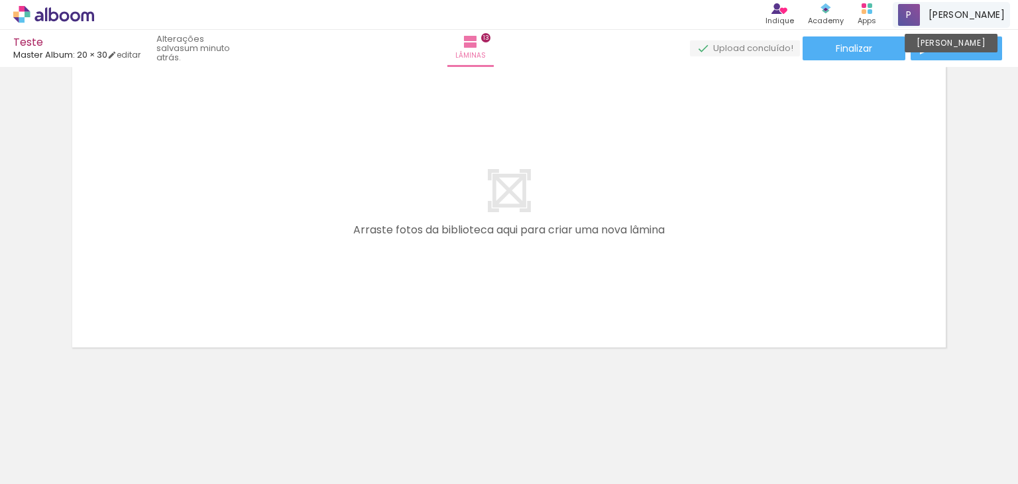
click at [972, 19] on div "Pedro Conta Alboom" at bounding box center [951, 15] width 117 height 26
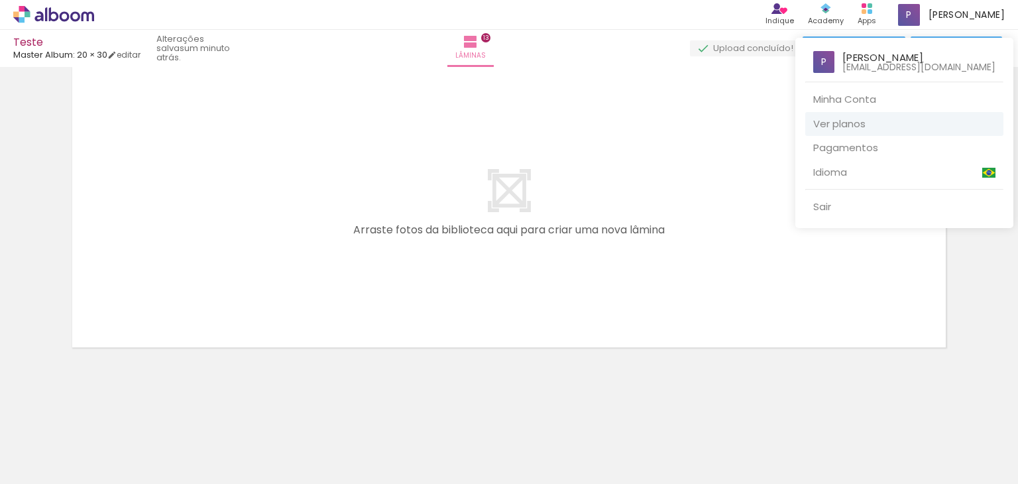
click at [862, 125] on link "Ver planos" at bounding box center [904, 124] width 198 height 25
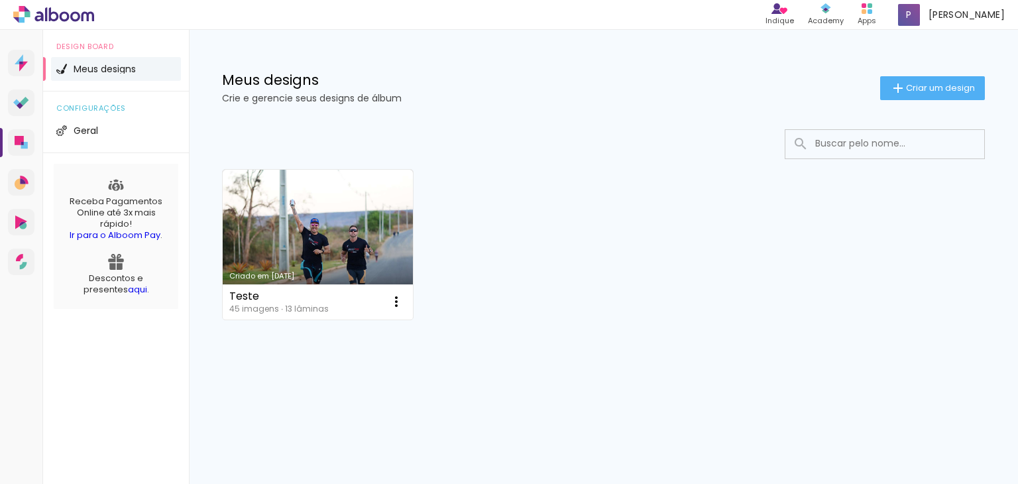
click at [128, 290] on link "aqui" at bounding box center [137, 289] width 19 height 13
click at [121, 132] on li "Geral" at bounding box center [116, 131] width 130 height 24
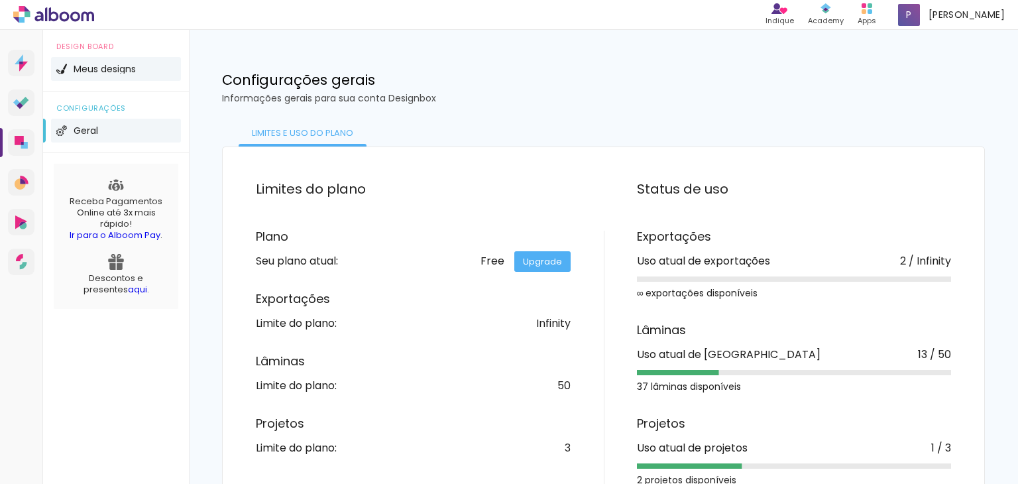
click at [98, 70] on span "Meus designs" at bounding box center [105, 68] width 62 height 9
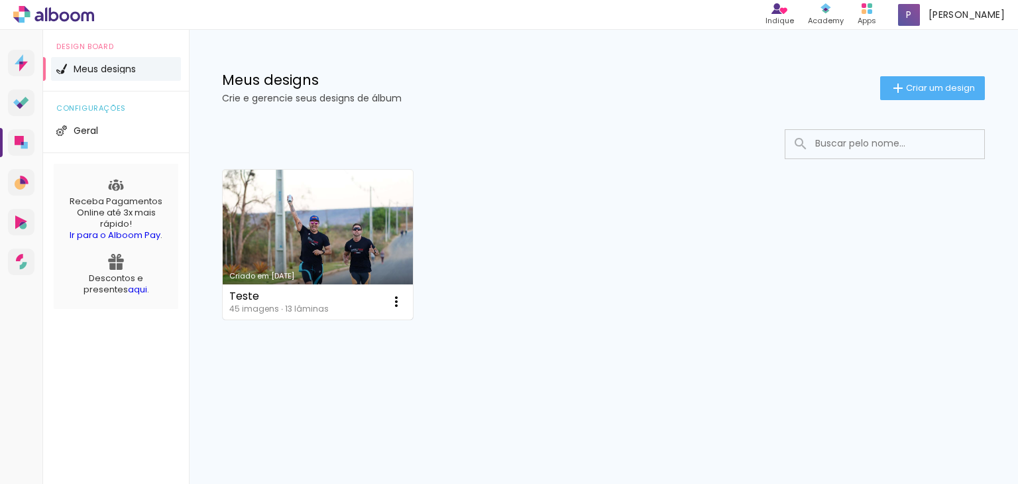
click at [361, 302] on div "Teste 45 imagens ∙ 13 lâminas Abrir Fazer uma cópia Excluir" at bounding box center [318, 301] width 190 height 35
click at [406, 305] on paper-icon-button at bounding box center [396, 301] width 27 height 27
click at [364, 256] on link "Criado em [DATE]" at bounding box center [318, 245] width 190 height 150
click at [391, 302] on iron-icon at bounding box center [396, 302] width 16 height 16
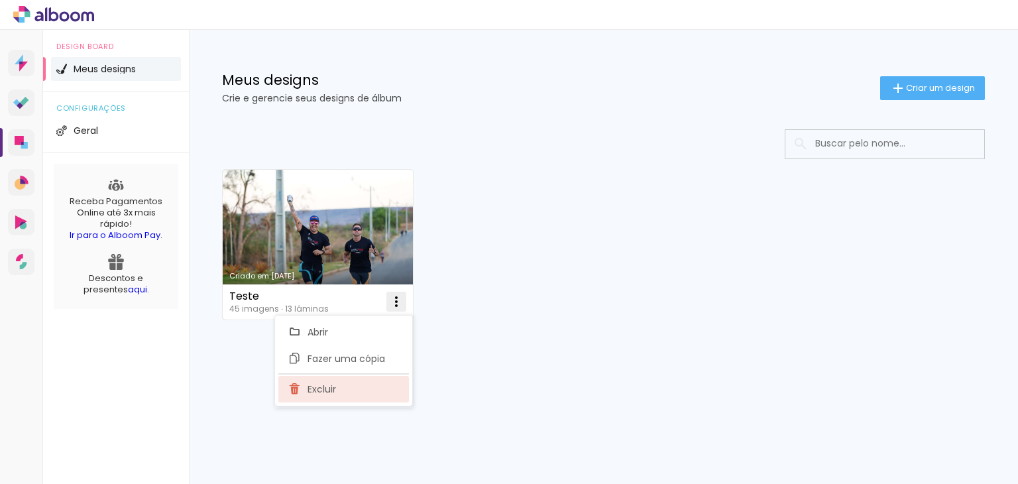
click at [326, 384] on span "Excluir" at bounding box center [321, 388] width 28 height 9
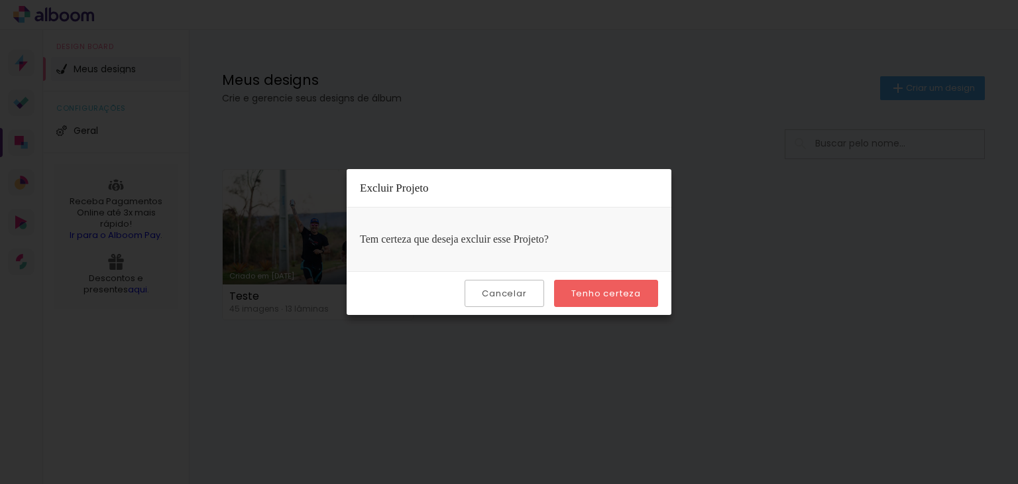
click at [0, 0] on slot "Tenho certeza" at bounding box center [0, 0] width 0 height 0
